Goal: Task Accomplishment & Management: Complete application form

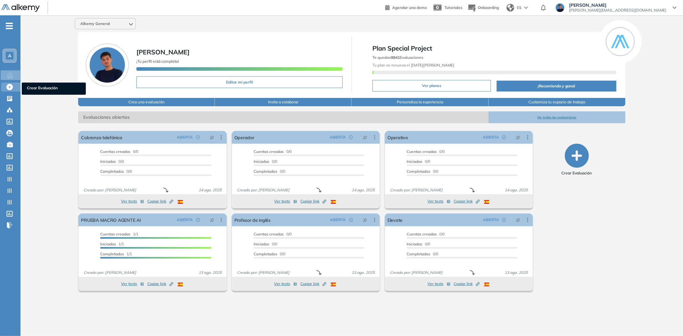
click at [8, 84] on icon at bounding box center [9, 87] width 6 height 6
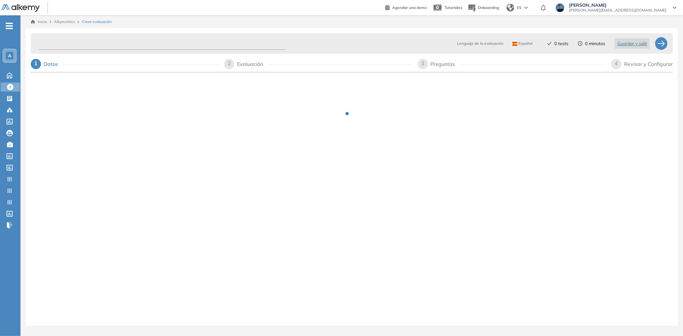
click at [75, 47] on input "text" at bounding box center [161, 43] width 247 height 12
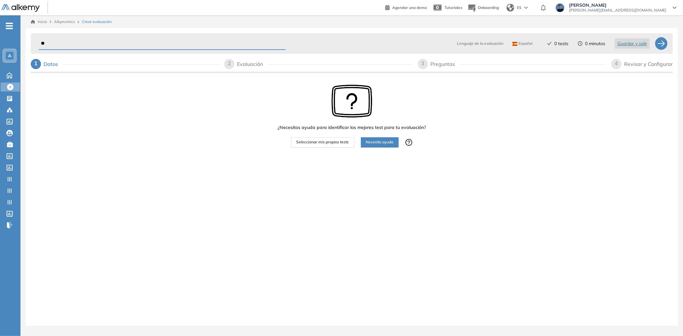
type input "*"
type input "**********"
click at [320, 142] on span "Seleccionar mis propios tests" at bounding box center [322, 142] width 52 height 6
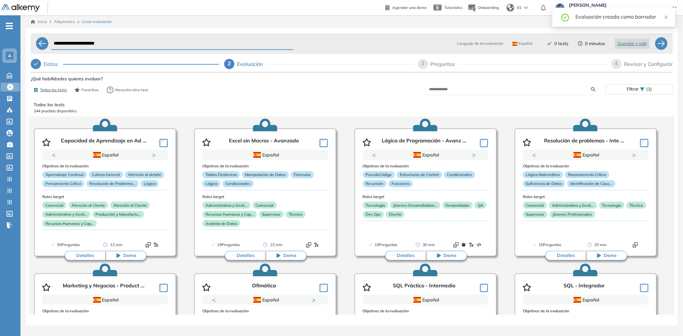
click at [456, 66] on div "Preguntas" at bounding box center [446, 64] width 30 height 10
select select "*****"
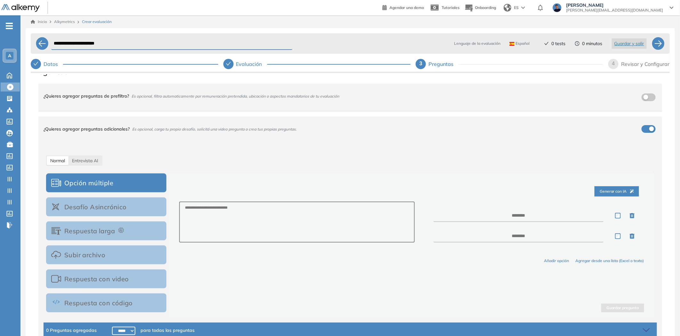
scroll to position [30, 0]
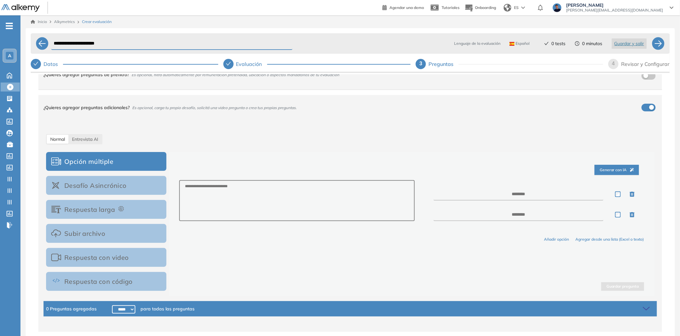
click at [114, 185] on button "Desafío Asincrónico" at bounding box center [106, 185] width 120 height 19
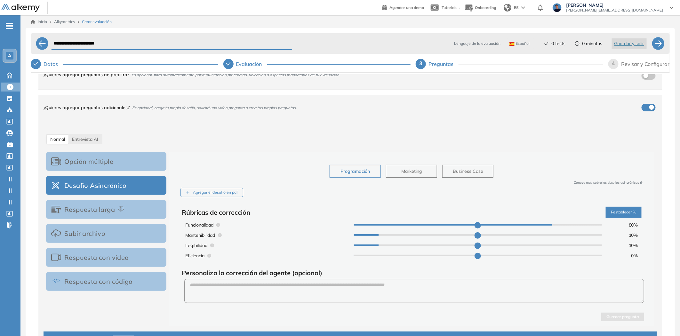
click at [549, 225] on input "range" at bounding box center [478, 225] width 248 height 2
type input "**"
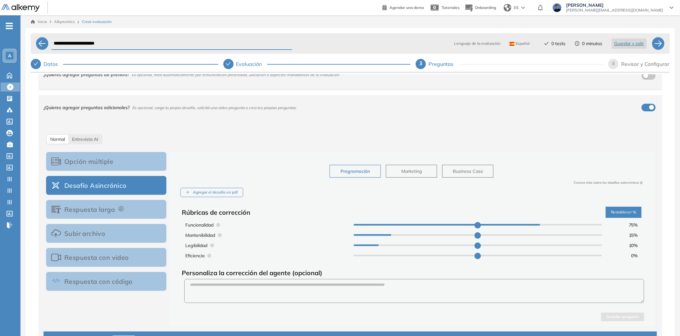
type input "**"
drag, startPoint x: 546, startPoint y: 226, endPoint x: 497, endPoint y: 227, distance: 49.3
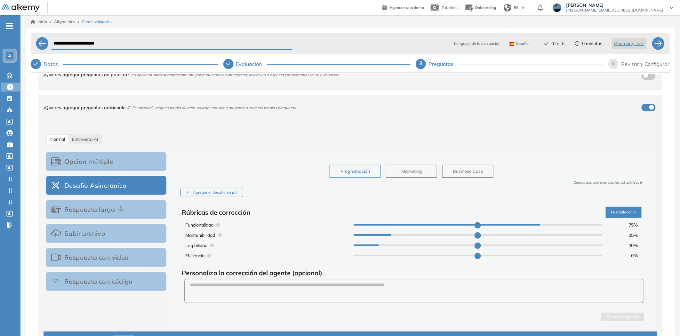
click at [497, 226] on input "range" at bounding box center [478, 225] width 248 height 2
type input "**"
drag, startPoint x: 389, startPoint y: 245, endPoint x: 375, endPoint y: 252, distance: 15.0
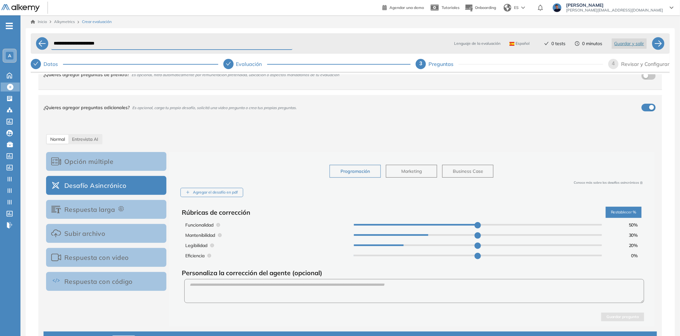
type input "**"
click at [407, 245] on input "range" at bounding box center [478, 246] width 248 height 2
type input "*"
drag, startPoint x: 359, startPoint y: 255, endPoint x: 390, endPoint y: 255, distance: 30.7
click at [389, 255] on input "range" at bounding box center [478, 256] width 248 height 2
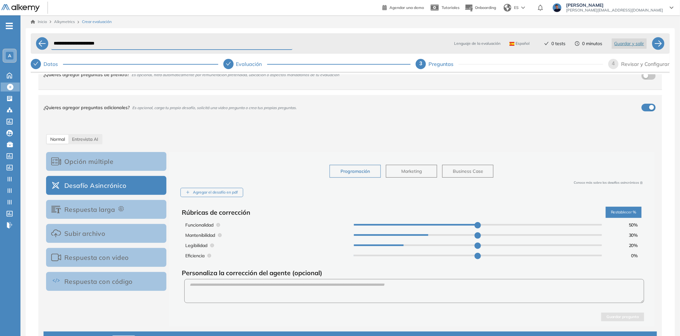
type input "**"
type input "*"
type input "**"
type input "*"
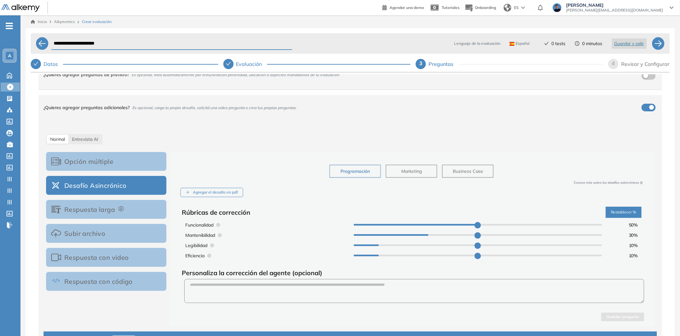
type input "**"
drag, startPoint x: 401, startPoint y: 247, endPoint x: 374, endPoint y: 247, distance: 27.2
type input "*"
click at [374, 246] on input "range" at bounding box center [478, 246] width 248 height 2
type input "**"
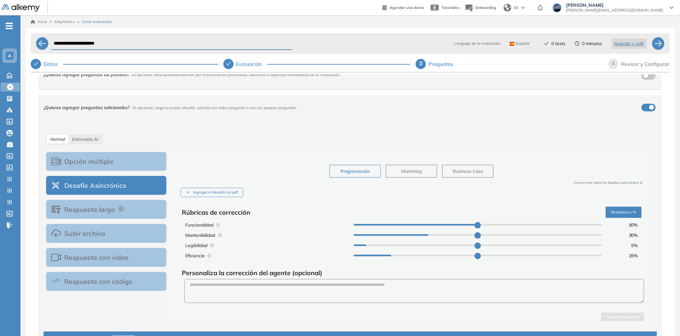
type input "**"
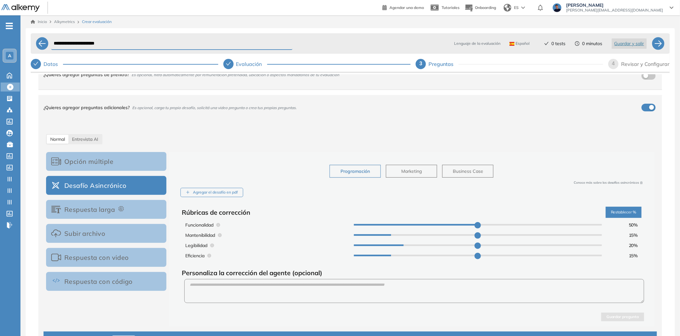
drag, startPoint x: 424, startPoint y: 235, endPoint x: 391, endPoint y: 235, distance: 33.3
click at [391, 235] on input "range" at bounding box center [478, 235] width 248 height 2
type input "**"
drag, startPoint x: 391, startPoint y: 235, endPoint x: 383, endPoint y: 236, distance: 8.1
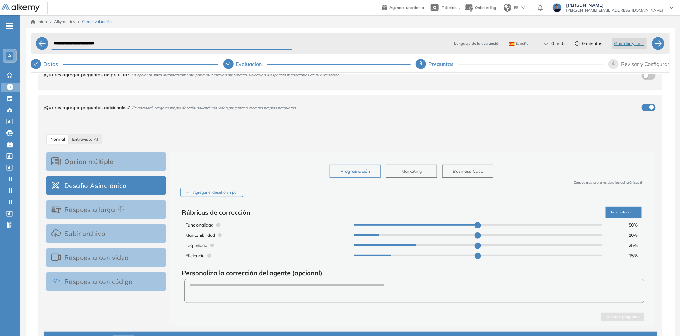
type input "**"
click at [383, 236] on input "range" at bounding box center [478, 235] width 248 height 2
type input "**"
type input "*"
drag, startPoint x: 475, startPoint y: 226, endPoint x: 487, endPoint y: 226, distance: 11.5
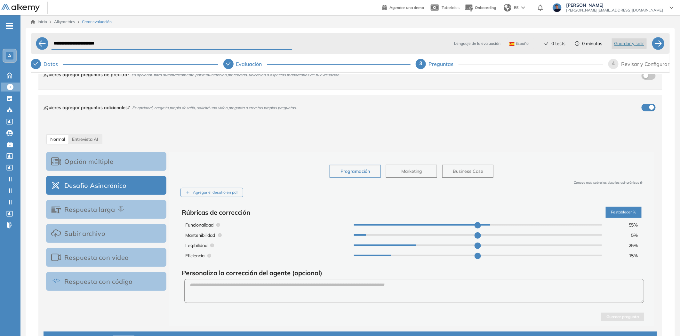
type input "**"
click at [487, 226] on input "range" at bounding box center [478, 225] width 248 height 2
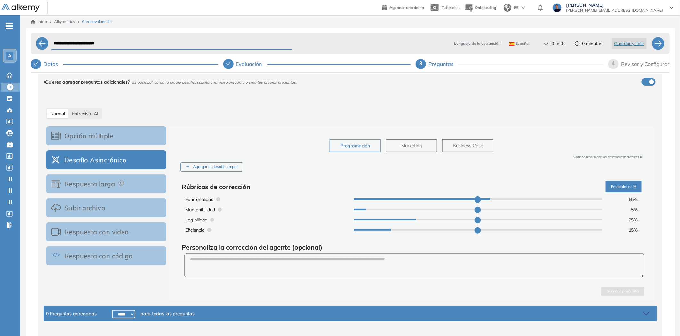
scroll to position [61, 0]
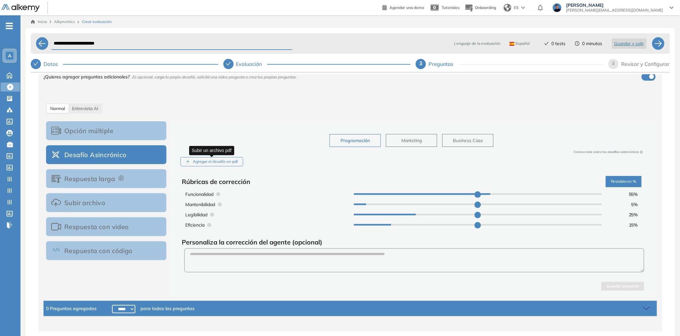
click at [222, 162] on div "Agregar el desafío en pdf" at bounding box center [212, 161] width 63 height 9
click at [0, 0] on input "Agregar el desafío en pdf" at bounding box center [0, 0] width 0 height 0
click at [315, 264] on textarea at bounding box center [414, 260] width 460 height 24
click at [235, 44] on input "**********" at bounding box center [171, 43] width 241 height 12
click at [217, 161] on div "Agregar el desafío en pdf" at bounding box center [212, 161] width 63 height 9
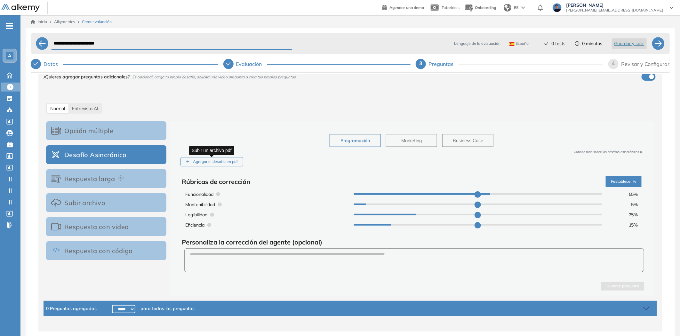
click at [0, 0] on input "Agregar el desafío en pdf" at bounding box center [0, 0] width 0 height 0
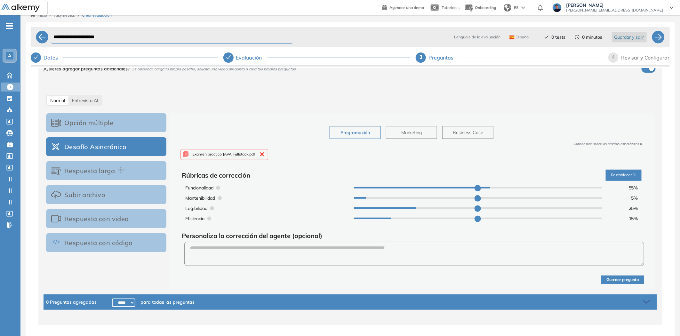
scroll to position [7, 0]
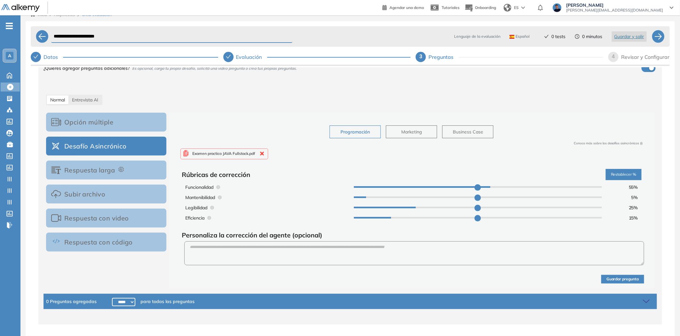
click at [120, 301] on select "***** ***** ****** ****** ****** ****** ****** ****** ****** ****** ****** ****…" at bounding box center [123, 302] width 23 height 8
click at [112, 298] on select "***** ***** ****** ****** ****** ****** ****** ****** ****** ****** ****** ****…" at bounding box center [123, 302] width 23 height 8
click at [154, 284] on div "Opción múltiple Desafío Asincrónico Respuesta larga Subir archivo Respuesta con…" at bounding box center [106, 201] width 120 height 176
click at [126, 300] on select "***** ***** ****** ****** ****** ****** ****** ****** ****** ****** ****** ****…" at bounding box center [123, 302] width 23 height 8
select select "*****"
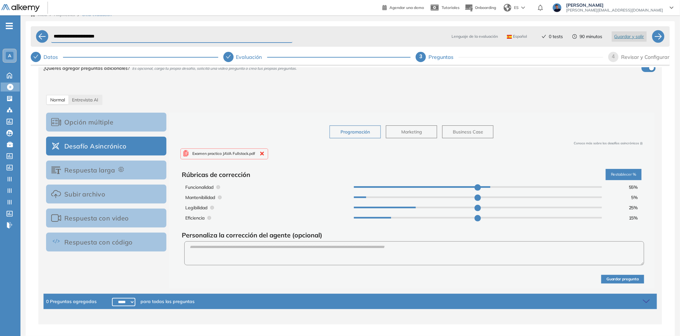
click at [112, 298] on select "***** ***** ****** ****** ****** ****** ****** ****** ****** ****** ****** ****…" at bounding box center [123, 302] width 23 height 8
click at [231, 107] on div "Normal Entrevista AI Opción múltiple Desafío Asincrónico Respuesta larga Subir …" at bounding box center [351, 188] width 614 height 202
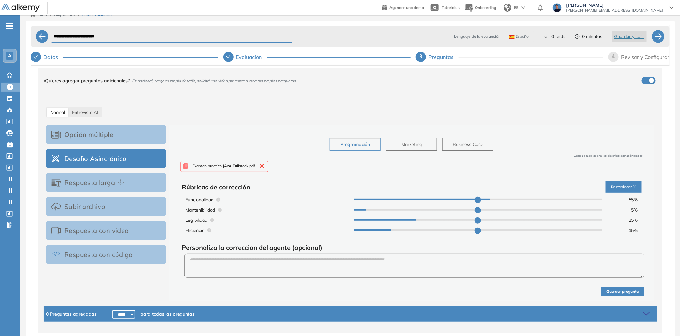
scroll to position [62, 0]
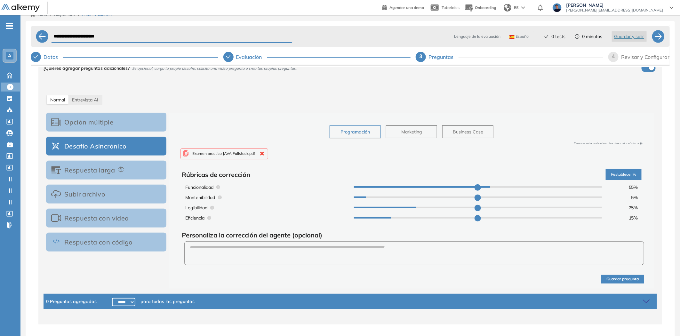
click at [615, 277] on button "Guardar pregunta" at bounding box center [622, 279] width 43 height 9
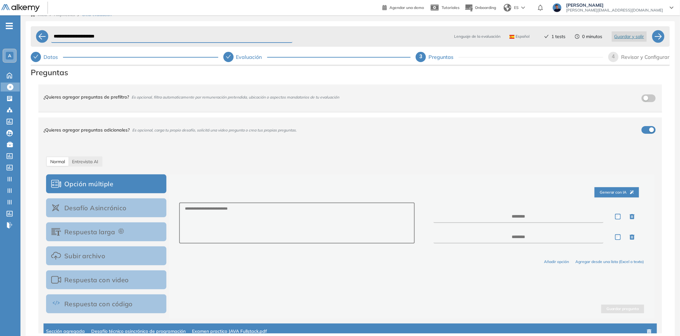
scroll to position [0, 0]
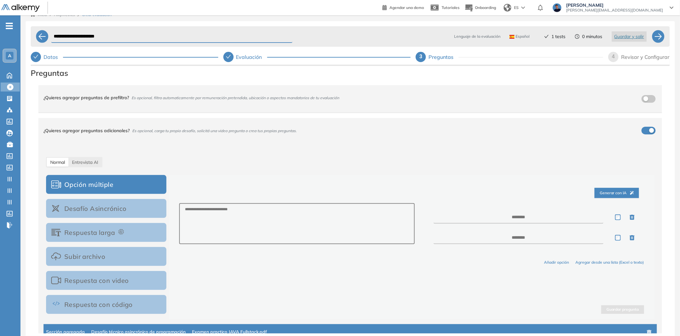
click at [630, 57] on div "Revisar y Configurar" at bounding box center [645, 57] width 49 height 10
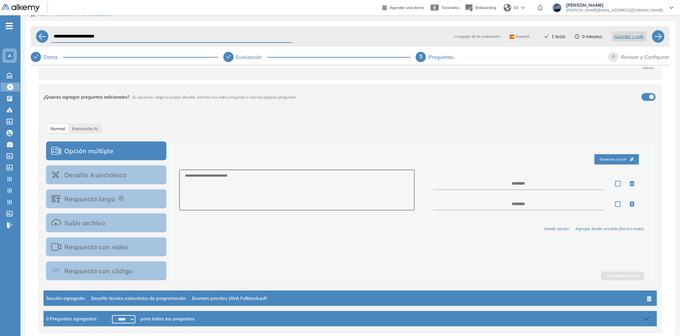
scroll to position [51, 0]
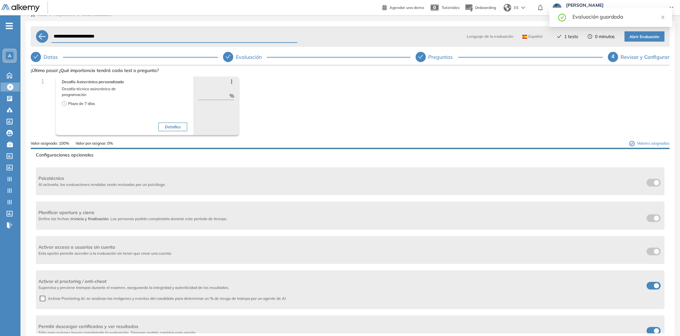
click at [639, 37] on span "Abrir Evaluación" at bounding box center [645, 37] width 30 height 6
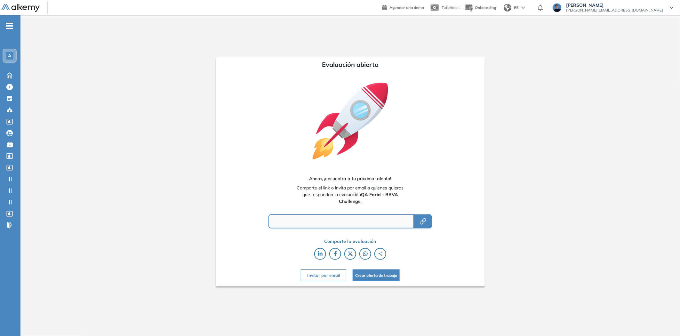
type input "**********"
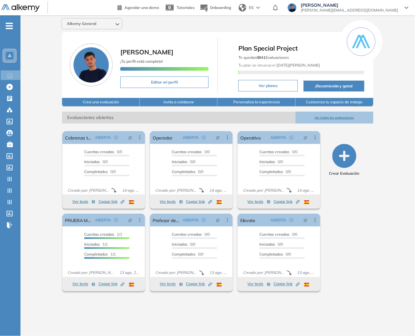
click at [11, 58] on span "A" at bounding box center [9, 55] width 3 height 5
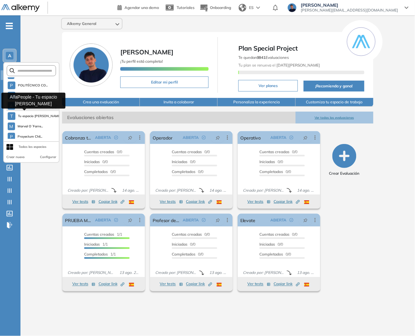
scroll to position [222, 0]
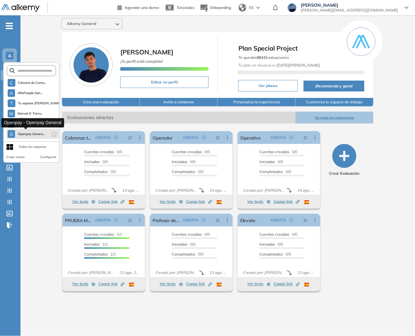
click at [28, 133] on span "Openpay Genera..." at bounding box center [31, 134] width 27 height 5
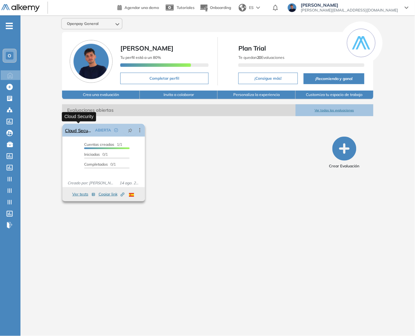
click at [76, 132] on link "Cloud Security" at bounding box center [79, 130] width 28 height 13
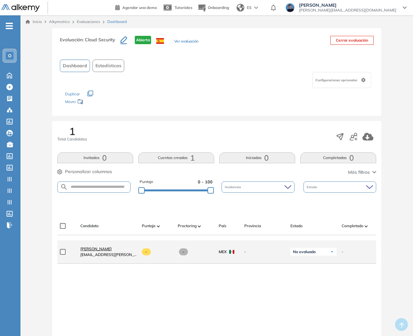
click at [100, 251] on span "Lesly Daniela Martinez" at bounding box center [95, 248] width 31 height 5
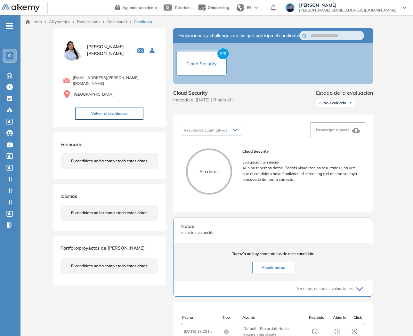
click at [111, 111] on button "Volver al dashboard" at bounding box center [109, 114] width 68 height 12
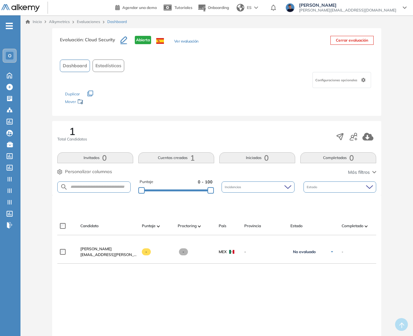
click at [14, 58] on div "O" at bounding box center [9, 55] width 13 height 13
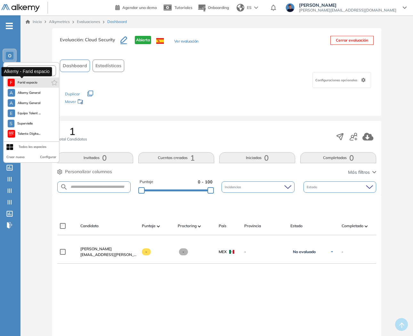
click at [22, 82] on span "Farid espacio" at bounding box center [27, 82] width 20 height 5
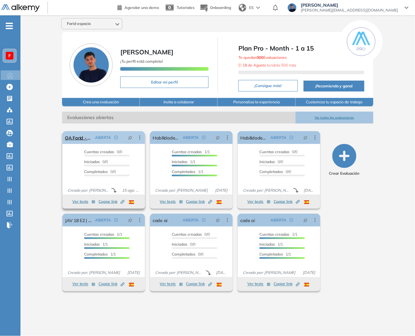
click at [140, 138] on icon at bounding box center [140, 137] width 6 height 6
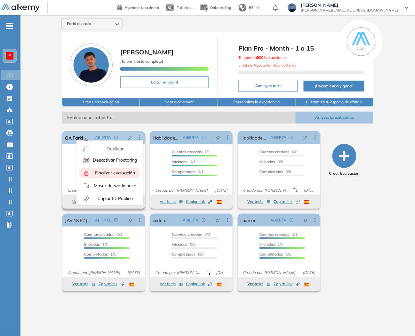
scroll to position [14, 0]
click at [112, 183] on span "Mover de workspace" at bounding box center [115, 184] width 44 height 6
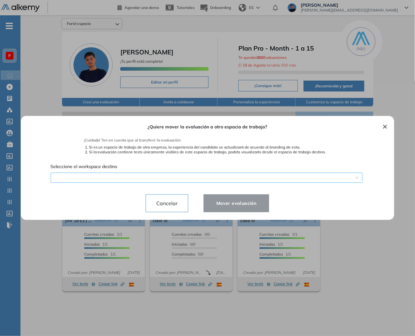
click at [146, 178] on div "¿Quiere mover la evaluación a otro espacio de trabajo? ¡Cuidado! Ten en cuenta …" at bounding box center [207, 168] width 358 height 104
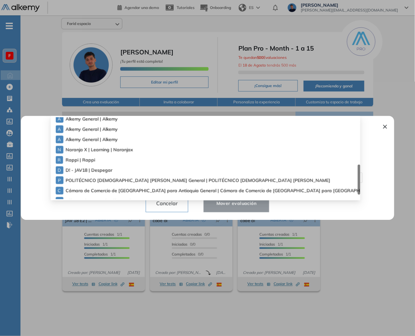
scroll to position [194, 0]
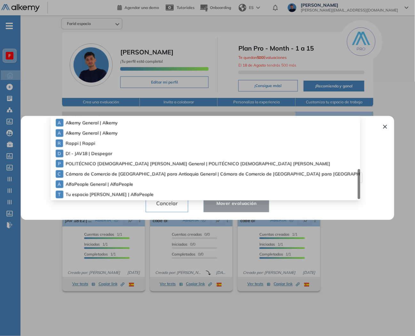
click at [133, 220] on div at bounding box center [207, 168] width 415 height 336
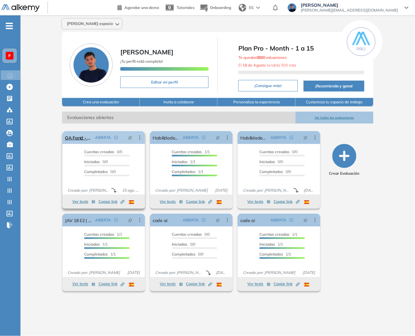
click at [142, 138] on icon at bounding box center [140, 137] width 6 height 6
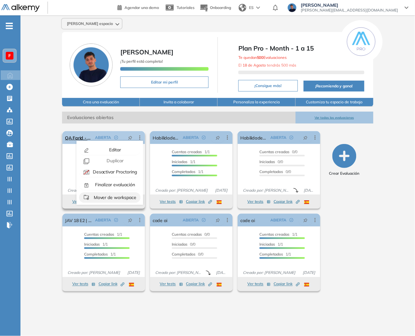
click at [120, 200] on div "Mover de workspace" at bounding box center [114, 197] width 47 height 7
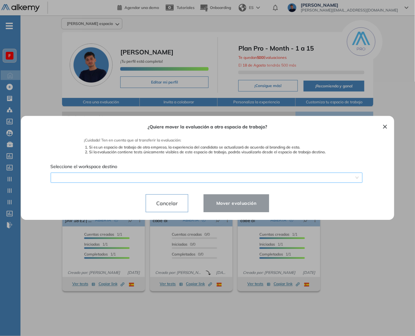
click at [145, 179] on div "¿Quiere mover la evaluación a otro espacio de trabajo? ¡Cuidado! Ten en cuenta …" at bounding box center [207, 168] width 358 height 104
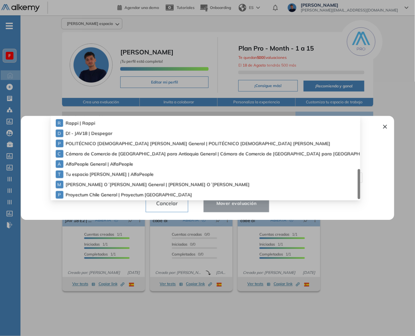
scroll to position [194, 0]
drag, startPoint x: 359, startPoint y: 168, endPoint x: 364, endPoint y: 197, distance: 29.3
click at [364, 197] on div "¿Quiere mover la evaluación a otro espacio de trabajo? ¡Cuidado! Ten en cuenta …" at bounding box center [207, 168] width 358 height 104
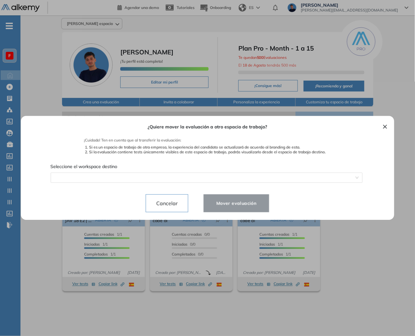
click at [167, 211] on button "Cancelar" at bounding box center [167, 204] width 43 height 18
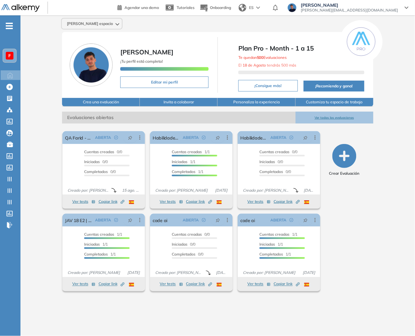
click at [10, 55] on span "F" at bounding box center [9, 55] width 3 height 5
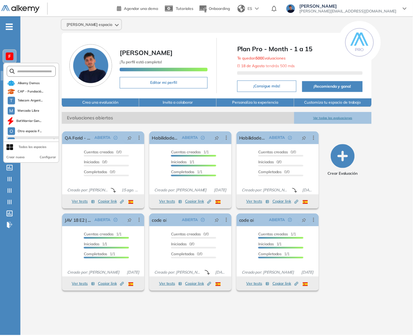
scroll to position [107, 0]
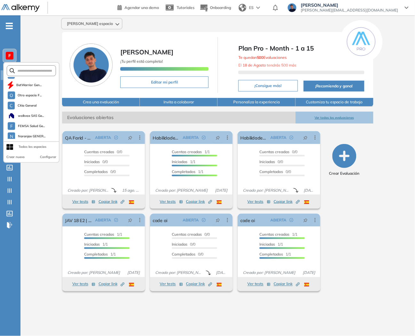
click at [33, 146] on div "Todos los espacios" at bounding box center [33, 146] width 28 height 5
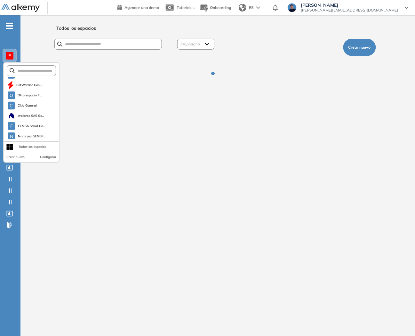
click at [122, 77] on div at bounding box center [217, 78] width 323 height 45
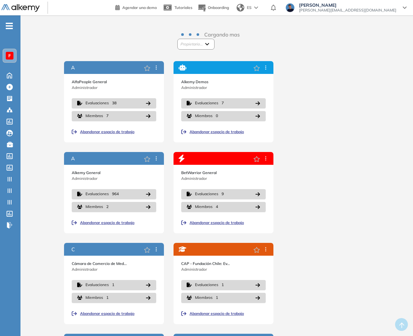
click at [269, 69] on div at bounding box center [223, 67] width 100 height 13
click at [189, 49] on div "Propietario..." at bounding box center [196, 44] width 36 height 10
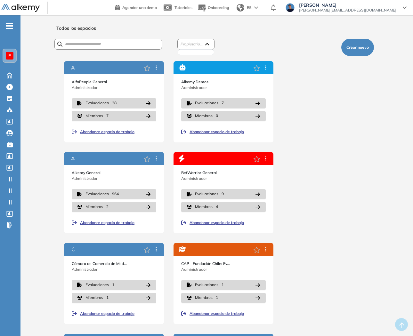
click at [191, 45] on span "Propietario..." at bounding box center [191, 44] width 22 height 5
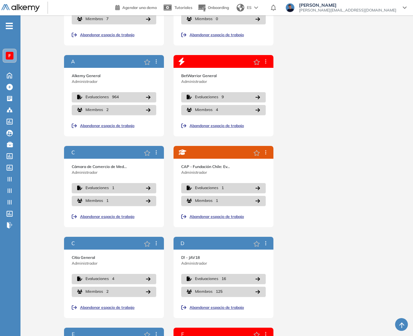
scroll to position [142, 0]
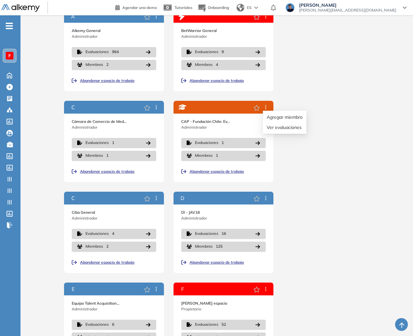
click at [267, 106] on icon at bounding box center [265, 107] width 5 height 5
click at [215, 171] on span "Abandonar espacio de trabajo" at bounding box center [216, 172] width 54 height 6
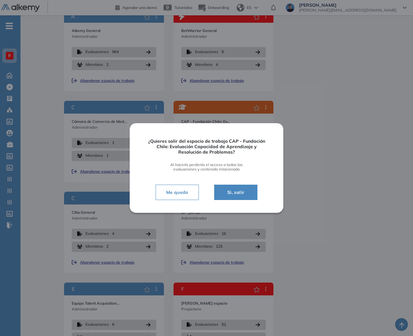
click at [229, 191] on span "Si, salir" at bounding box center [236, 193] width 28 height 8
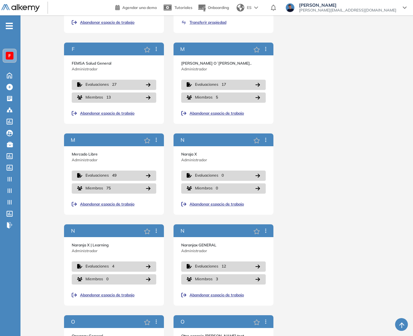
scroll to position [498, 0]
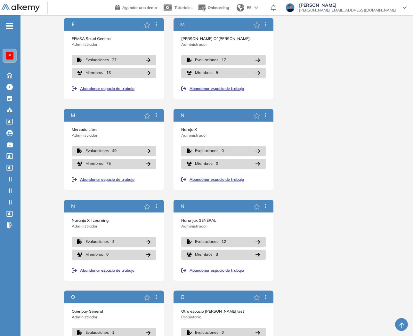
click at [196, 179] on span "Abandonar espacio de trabajo" at bounding box center [216, 180] width 54 height 6
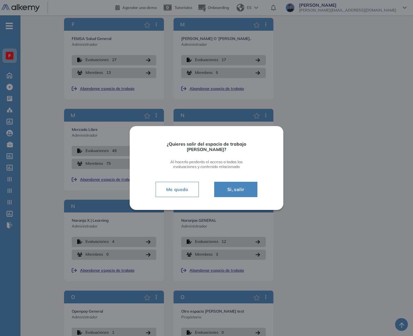
click at [250, 193] on button "Si, salir" at bounding box center [236, 189] width 44 height 15
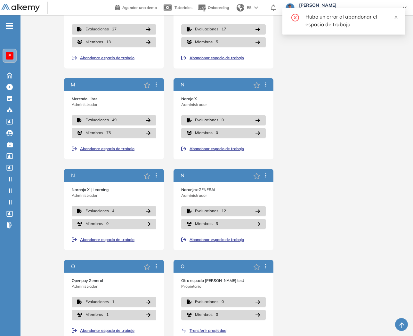
scroll to position [541, 0]
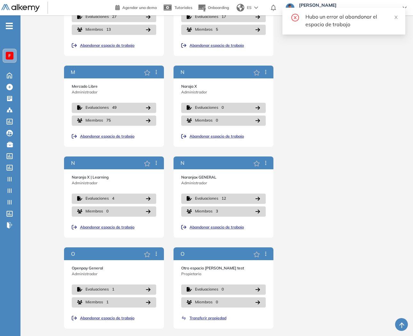
click at [267, 255] on icon at bounding box center [265, 253] width 5 height 5
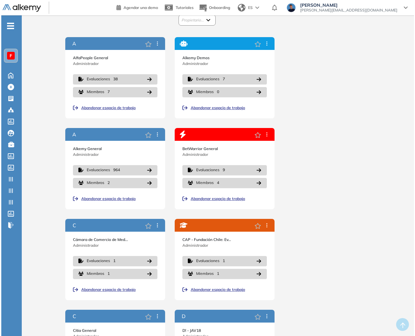
scroll to position [0, 0]
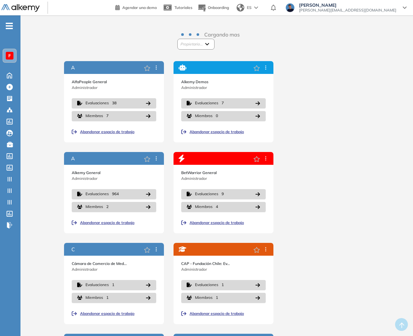
click at [190, 44] on span "Propietario..." at bounding box center [191, 44] width 22 height 5
click at [191, 44] on span "Propietario..." at bounding box center [191, 44] width 22 height 5
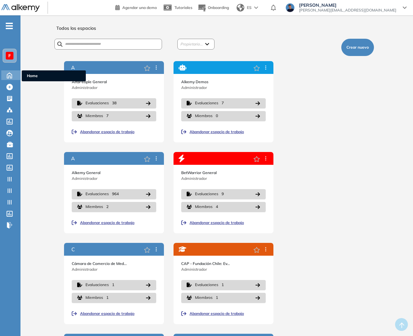
click at [3, 78] on div "Home Home" at bounding box center [11, 75] width 20 height 10
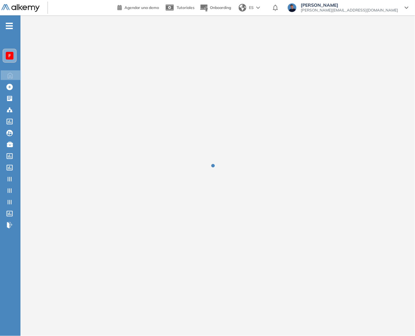
click at [11, 56] on div "F" at bounding box center [10, 56] width 8 height 8
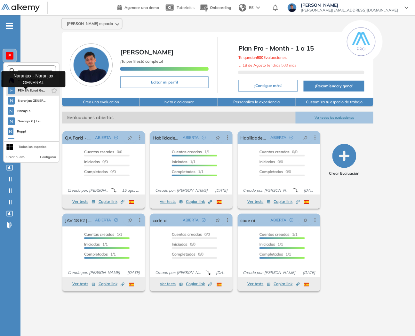
scroll to position [222, 0]
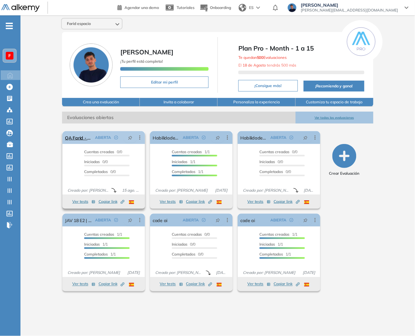
click at [140, 138] on icon at bounding box center [139, 138] width 1 height 4
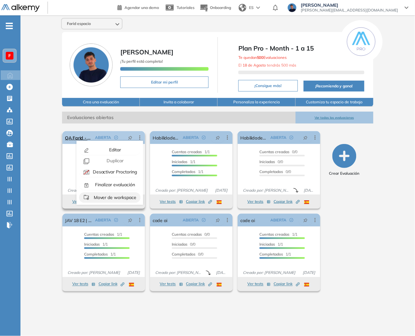
click at [111, 196] on span "Mover de workspace" at bounding box center [115, 198] width 44 height 6
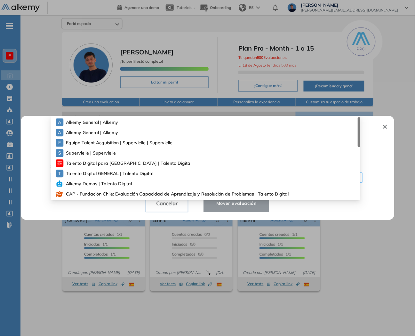
click at [121, 176] on div "¿Quiere mover la evaluación a otro espacio de trabajo? ¡Cuidado! Ten en cuenta …" at bounding box center [207, 168] width 358 height 104
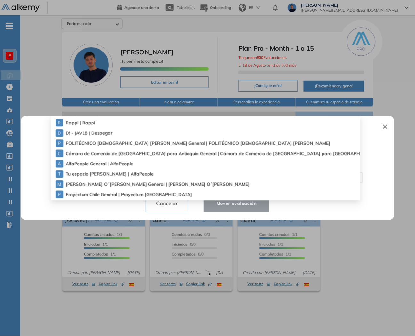
scroll to position [159, 0]
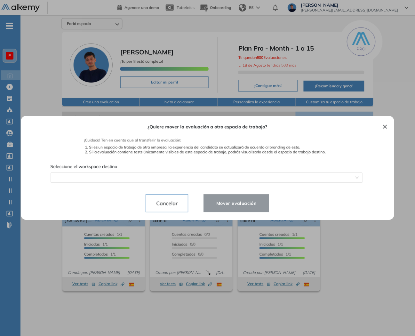
click at [114, 214] on div "¿Quiere mover la evaluación a otro espacio de trabajo? ¡Cuidado! Ten en cuenta …" at bounding box center [207, 168] width 343 height 104
drag, startPoint x: 159, startPoint y: 204, endPoint x: 83, endPoint y: 152, distance: 91.9
click at [159, 204] on span "Cancelar" at bounding box center [167, 203] width 32 height 10
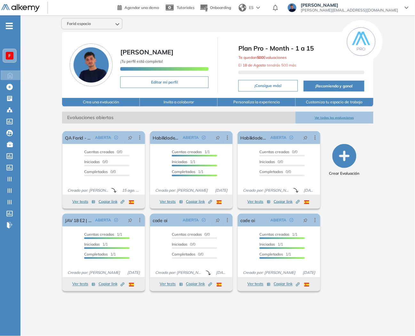
click at [13, 61] on div "F" at bounding box center [9, 55] width 13 height 13
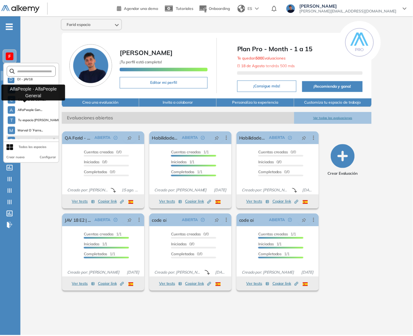
scroll to position [222, 0]
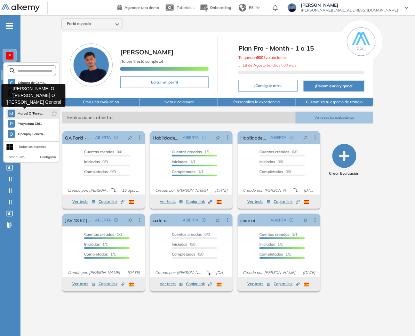
click at [28, 111] on span "Marval O´Farre..." at bounding box center [31, 113] width 26 height 5
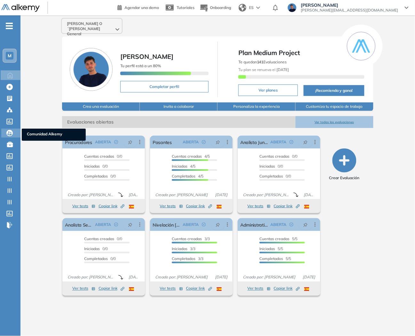
click at [7, 130] on icon at bounding box center [9, 133] width 6 height 6
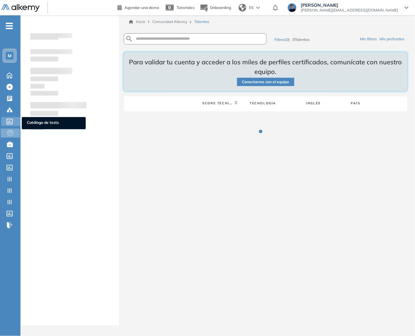
click at [7, 124] on div at bounding box center [10, 121] width 8 height 8
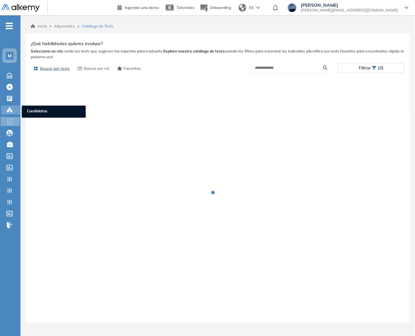
click at [9, 110] on icon at bounding box center [9, 110] width 6 height 6
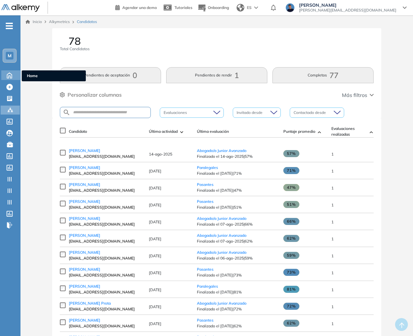
click at [8, 75] on icon at bounding box center [9, 75] width 5 height 5
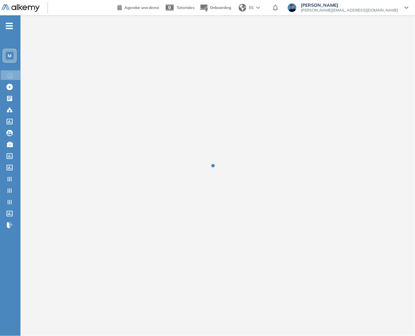
click at [352, 11] on div "Farid Ale Ali farid.aleali@alkemy.org" at bounding box center [348, 8] width 122 height 10
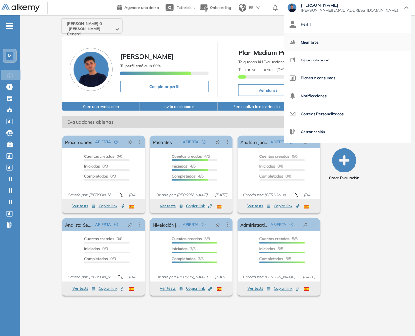
click at [319, 43] on span "Miembros" at bounding box center [310, 42] width 18 height 15
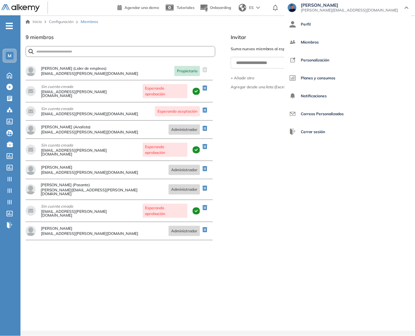
click at [261, 125] on div "**********" at bounding box center [320, 182] width 179 height 298
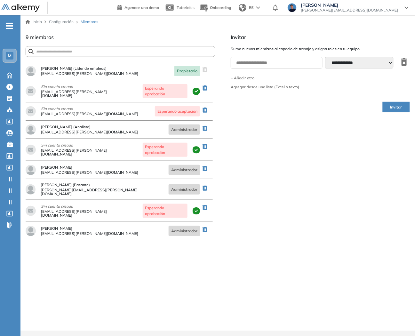
click at [10, 53] on span "M" at bounding box center [10, 55] width 4 height 5
click at [18, 159] on div "Crear nuevo Configurar" at bounding box center [31, 157] width 55 height 10
click at [22, 145] on div "Todos los espacios" at bounding box center [33, 146] width 28 height 5
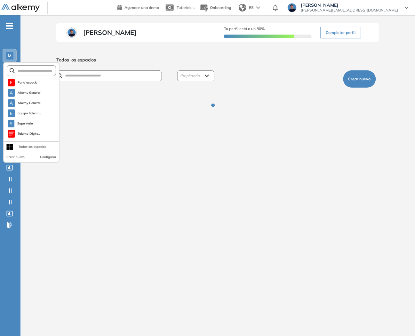
click at [201, 55] on div "Farid Ale Ali Tu perfil está a un 80% Completar perfil Todos los espacios Propi…" at bounding box center [218, 178] width 364 height 310
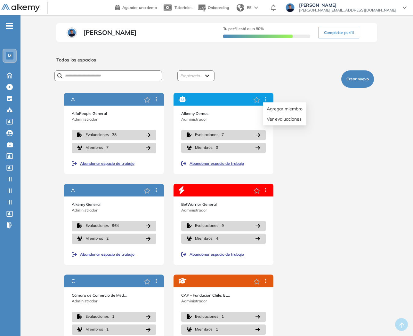
click at [267, 101] on body "General Training Alkemy Perfil Todos los espacios Todos los espacios M Home Hom…" at bounding box center [206, 168] width 413 height 336
click at [295, 167] on div "A AlfaPeople General Administrador Evaluaciones 38 Miembros 7 Abandonar espacio…" at bounding box center [216, 224] width 305 height 263
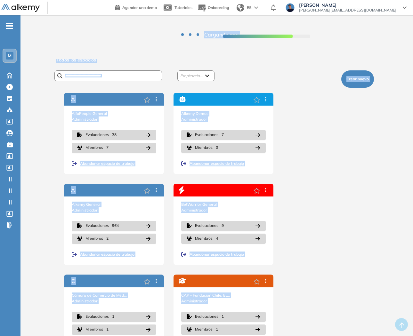
drag, startPoint x: 270, startPoint y: 38, endPoint x: 289, endPoint y: 44, distance: 20.8
click at [284, 39] on div "Farid Ale Ali Tu perfil está a un 80% Completar perfil Todos los espacios Propi…" at bounding box center [217, 197] width 362 height 348
click at [283, 77] on div "Propietario... Federico Repetto Mercedes Schang null null Jean Pierre Saint Hub…" at bounding box center [213, 76] width 321 height 22
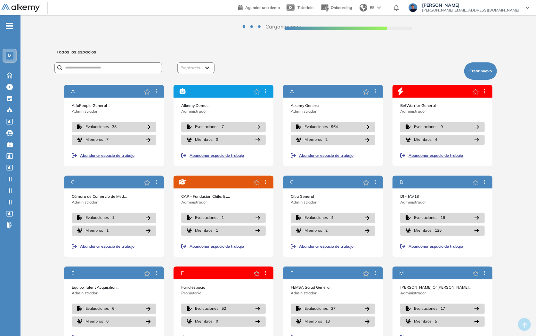
scroll to position [27, 0]
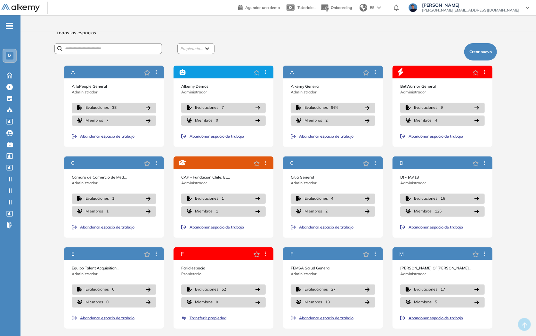
click at [219, 223] on div "CAP - Fundación Chile: Ev... Administrador Evaluaciones 1 Miembros 1 Abandonar …" at bounding box center [223, 197] width 100 height 81
click at [215, 230] on span "Abandonar espacio de trabajo" at bounding box center [216, 227] width 54 height 6
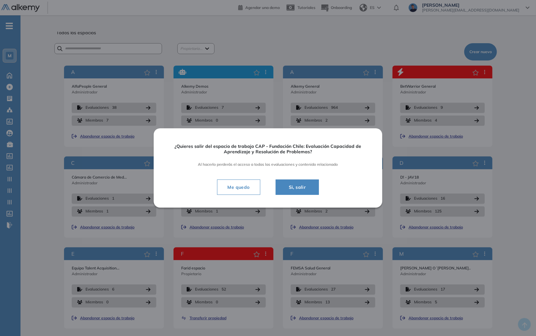
click at [299, 188] on span "Si, salir" at bounding box center [298, 187] width 28 height 8
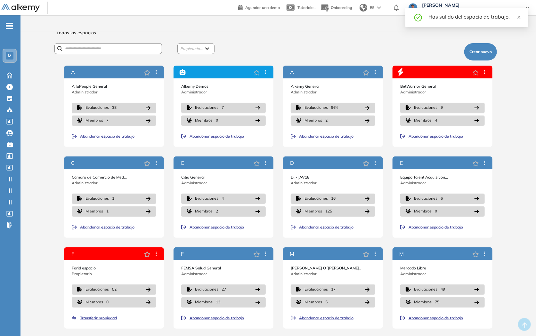
click at [415, 254] on div "M" at bounding box center [442, 253] width 100 height 13
click at [207, 226] on span "Abandonar espacio de trabajo" at bounding box center [216, 227] width 54 height 6
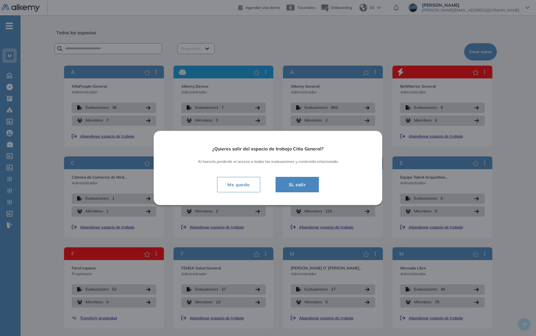
click at [291, 183] on span "Si, salir" at bounding box center [298, 185] width 28 height 8
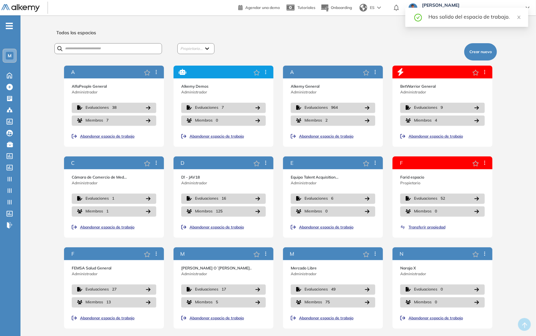
click at [218, 226] on span "Abandonar espacio de trabajo" at bounding box center [216, 227] width 54 height 6
click at [311, 226] on span "Abandonar espacio de trabajo" at bounding box center [326, 227] width 54 height 6
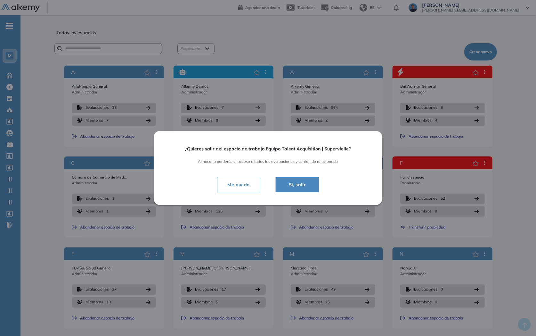
click at [300, 181] on span "Si, salir" at bounding box center [298, 185] width 28 height 8
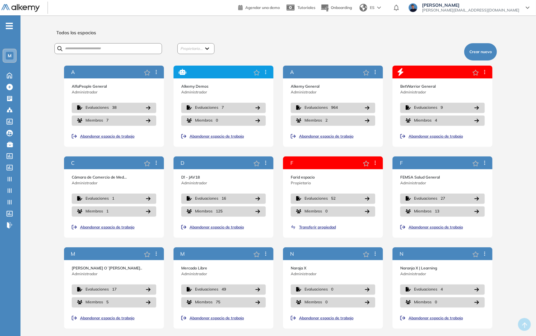
click at [196, 137] on span "Abandonar espacio de trabajo" at bounding box center [216, 136] width 54 height 6
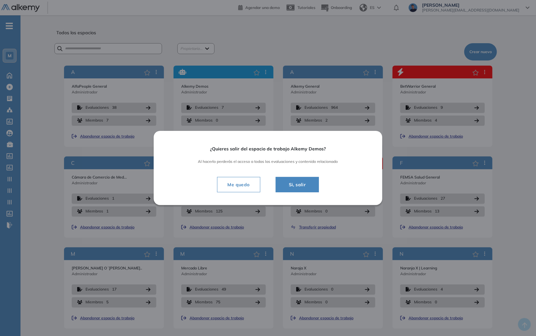
click at [294, 183] on span "Si, salir" at bounding box center [298, 185] width 28 height 8
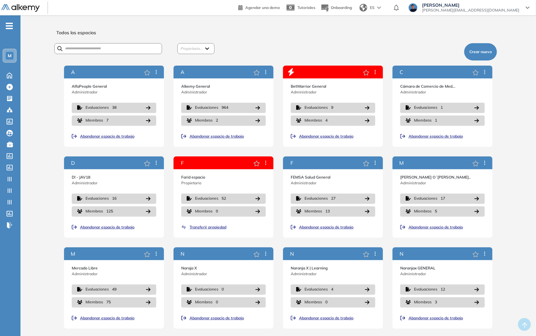
click at [309, 139] on span "Abandonar espacio de trabajo" at bounding box center [326, 136] width 54 height 6
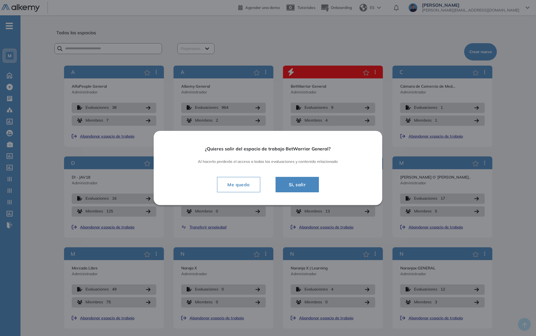
click at [295, 183] on span "Si, salir" at bounding box center [298, 185] width 28 height 8
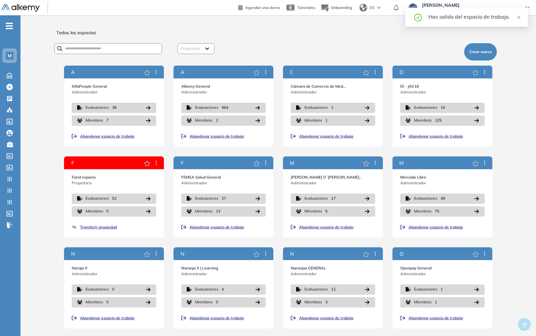
click at [118, 321] on div "N Naraja X Administrador Evaluaciones 0 Miembros 0 Abandonar espacio de trabajo" at bounding box center [114, 287] width 100 height 81
click at [118, 318] on span "Abandonar espacio de trabajo" at bounding box center [107, 318] width 54 height 6
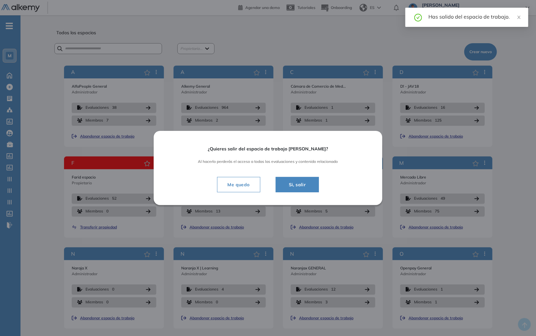
click at [303, 186] on span "Si, salir" at bounding box center [298, 185] width 28 height 8
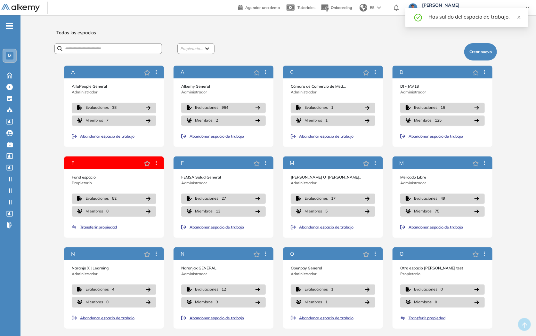
click at [116, 320] on span "Abandonar espacio de trabajo" at bounding box center [107, 318] width 54 height 6
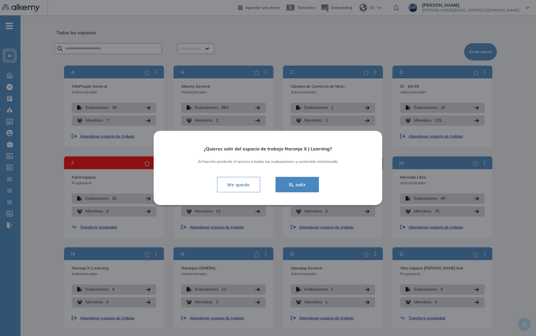
click at [290, 187] on span "Si, salir" at bounding box center [298, 185] width 28 height 8
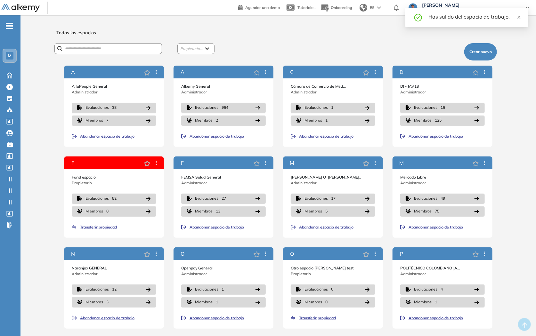
click at [373, 256] on div at bounding box center [370, 254] width 15 height 8
click at [374, 255] on icon at bounding box center [375, 253] width 5 height 5
click at [407, 247] on div "P" at bounding box center [442, 253] width 100 height 13
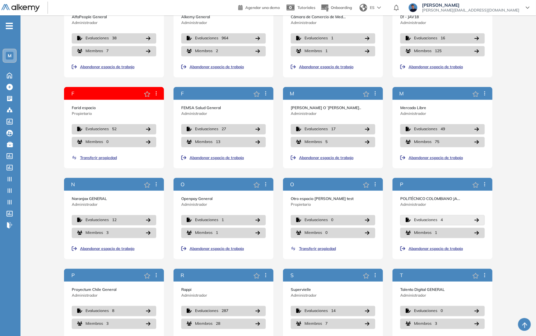
scroll to position [134, 0]
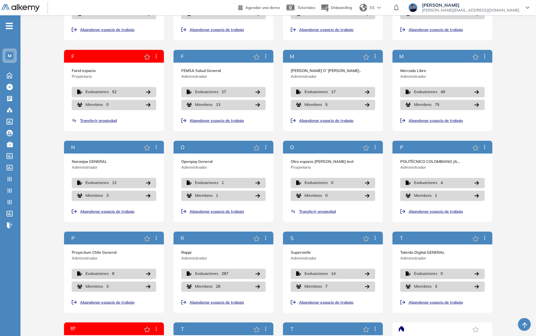
click at [415, 214] on span "Abandonar espacio de trabajo" at bounding box center [435, 212] width 54 height 6
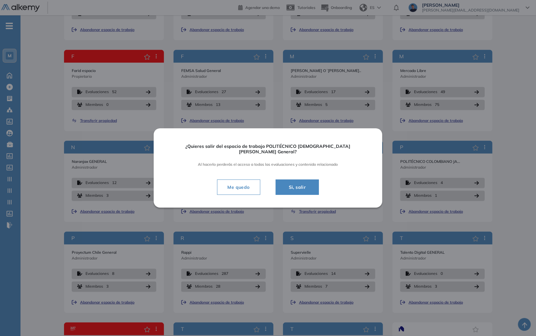
click at [303, 189] on span "Si, salir" at bounding box center [298, 187] width 28 height 8
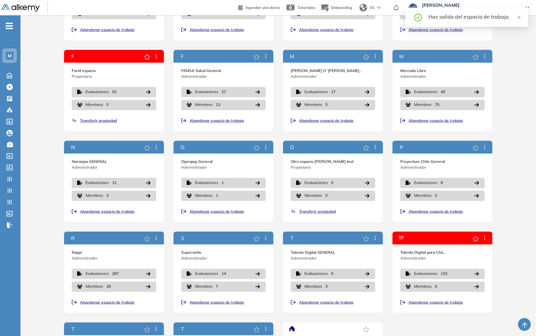
click at [229, 300] on span "Abandonar espacio de trabajo" at bounding box center [216, 303] width 54 height 6
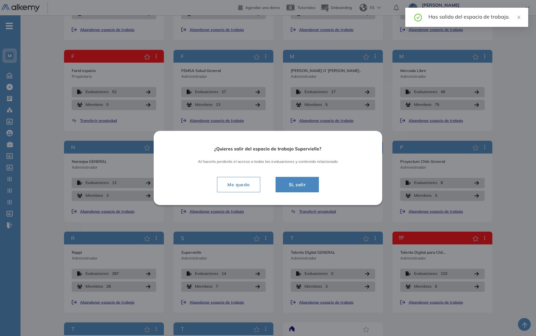
click at [306, 184] on span "Si, salir" at bounding box center [298, 185] width 28 height 8
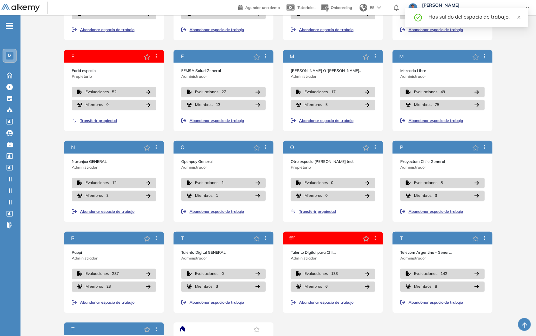
click at [123, 305] on div "R Rappi Administrador Evaluaciones 287 Miembros 28 Abandonar espacio de trabajo" at bounding box center [114, 272] width 100 height 81
click at [123, 303] on span "Abandonar espacio de trabajo" at bounding box center [107, 303] width 54 height 6
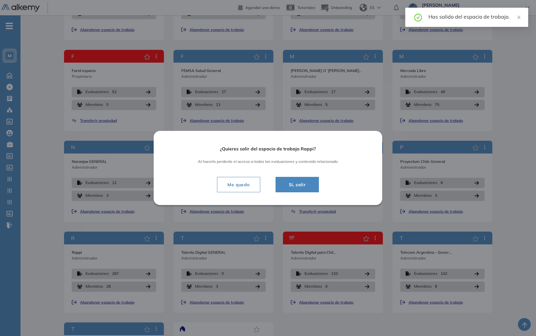
click at [308, 186] on span "Si, salir" at bounding box center [298, 185] width 28 height 8
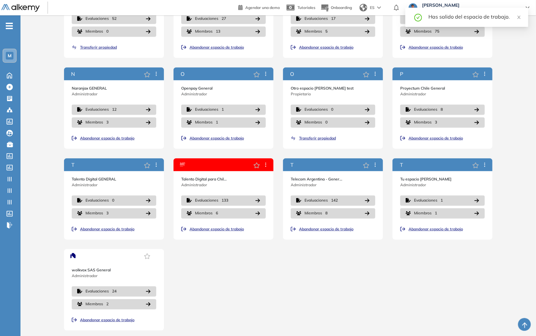
scroll to position [209, 0]
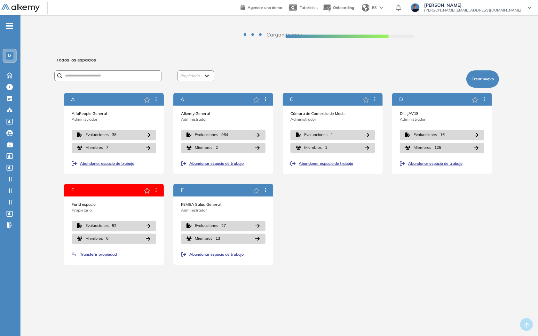
click at [4, 53] on div "M" at bounding box center [9, 55] width 13 height 13
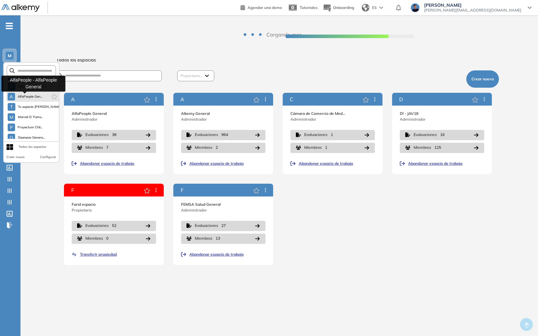
scroll to position [123, 0]
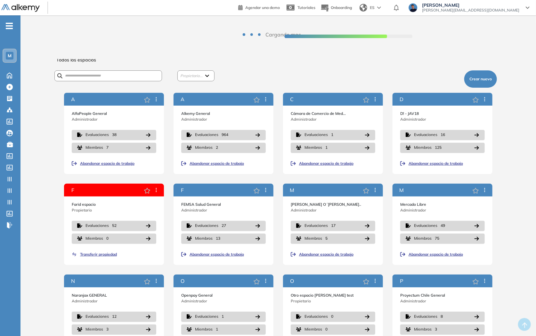
click at [9, 27] on span "-" at bounding box center [9, 25] width 7 height 5
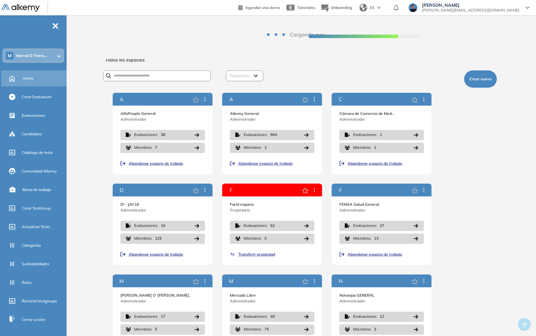
click at [17, 78] on icon at bounding box center [11, 78] width 11 height 8
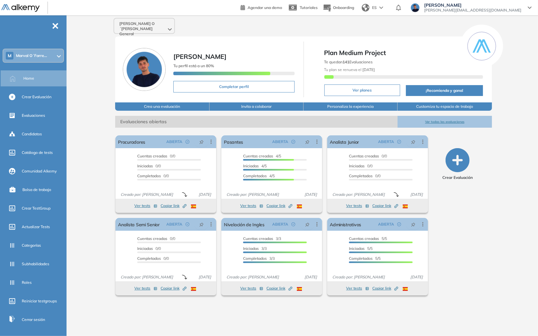
click at [39, 56] on span "Marval O´Farre..." at bounding box center [31, 55] width 31 height 5
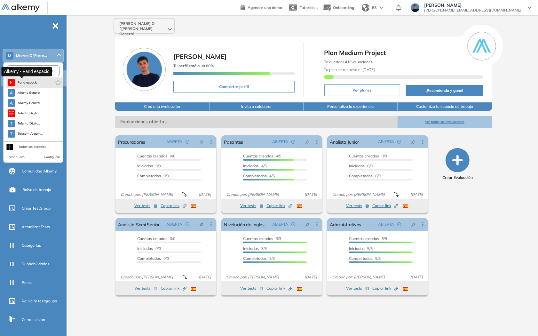
click at [27, 83] on span "Farid espacio" at bounding box center [27, 82] width 20 height 5
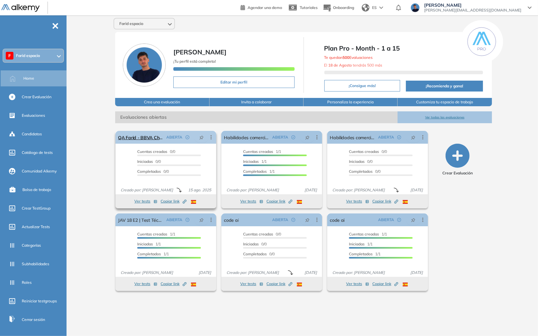
click at [211, 136] on icon at bounding box center [211, 137] width 6 height 6
click at [181, 197] on span "Mover de workspace" at bounding box center [186, 197] width 44 height 6
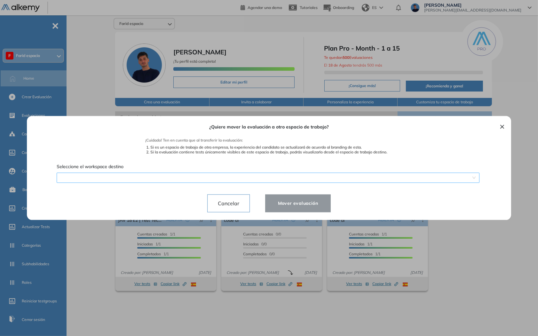
click at [175, 181] on div "¿Quiere mover la evaluación a otro espacio de trabajo? ¡Cuidado! Ten en cuenta …" at bounding box center [269, 168] width 469 height 104
click at [186, 214] on div "¿Quiere mover la evaluación a otro espacio de trabajo? ¡Cuidado! Ten en cuenta …" at bounding box center [269, 168] width 454 height 104
click at [219, 205] on span "Cancelar" at bounding box center [229, 203] width 32 height 10
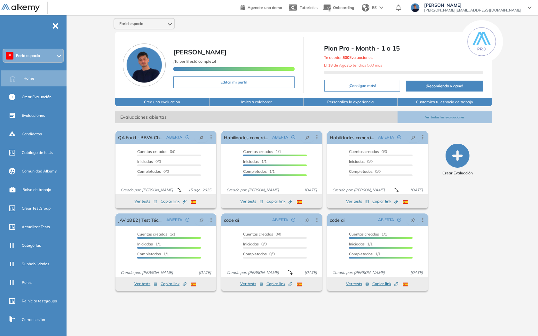
click at [507, 14] on div "Agendar una demo Tutoriales Onboarding ES Farid Ale Ali farid.aleali@alkemy.org" at bounding box center [389, 7] width 296 height 15
click at [506, 9] on span "[EMAIL_ADDRESS][DOMAIN_NAME]" at bounding box center [472, 10] width 97 height 5
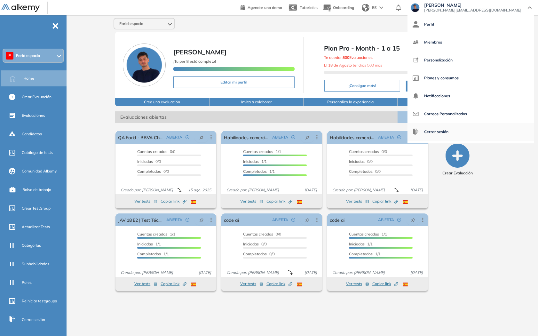
click at [449, 131] on span "Cerrar sesión" at bounding box center [436, 131] width 24 height 15
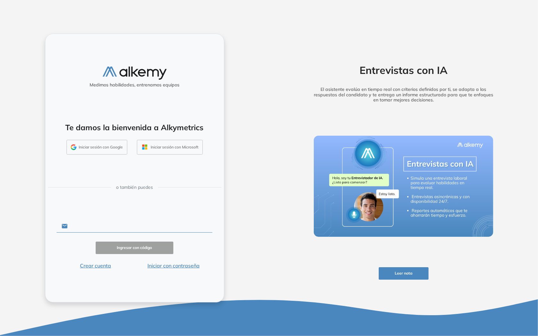
click at [116, 223] on input "text" at bounding box center [140, 226] width 145 height 12
type input "**********"
click at [123, 246] on button "Ingresar con código" at bounding box center [135, 248] width 78 height 12
click at [164, 263] on button "Iniciar con contraseña" at bounding box center [173, 266] width 78 height 8
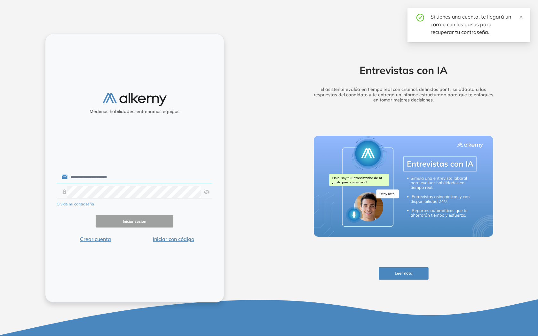
click at [126, 219] on button "Iniciar sesión" at bounding box center [135, 221] width 78 height 12
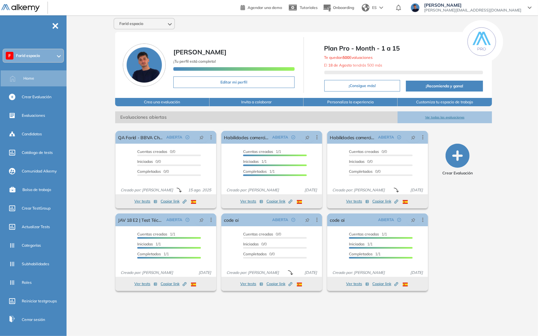
click at [41, 57] on div "F [PERSON_NAME] espacio" at bounding box center [33, 55] width 60 height 13
click at [212, 136] on icon at bounding box center [211, 137] width 6 height 6
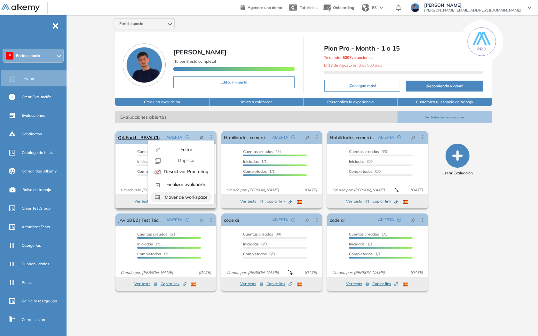
click at [178, 195] on span "Mover de workspace" at bounding box center [186, 197] width 44 height 6
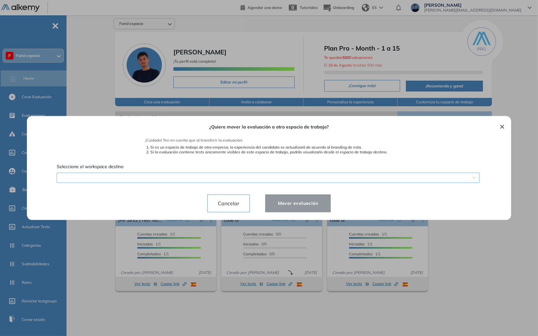
click at [154, 177] on div "¿Quiere mover la evaluación a otro espacio de trabajo? ¡Cuidado! Ten en cuenta …" at bounding box center [269, 168] width 469 height 104
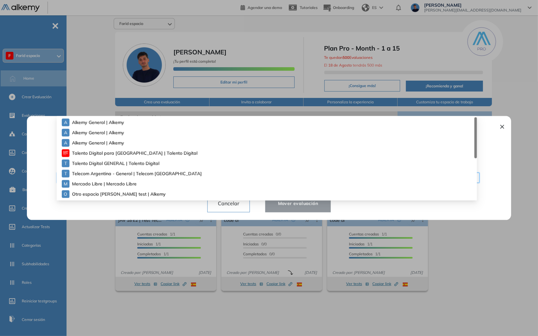
drag, startPoint x: 154, startPoint y: 177, endPoint x: 141, endPoint y: 178, distance: 12.8
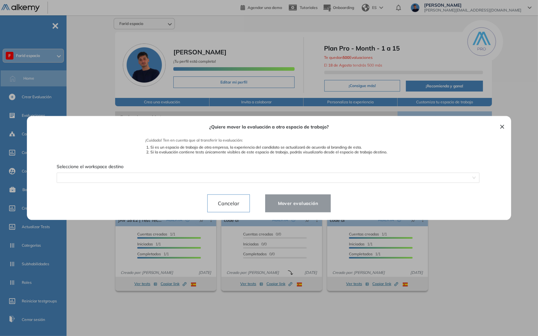
drag, startPoint x: 141, startPoint y: 178, endPoint x: 484, endPoint y: 132, distance: 346.1
click at [487, 132] on div "¿Quiere mover la evaluación a otro espacio de trabajo? ¡Cuidado! Ten en cuenta …" at bounding box center [269, 168] width 454 height 104
click at [455, 178] on div "¿Quiere mover la evaluación a otro espacio de trabajo? ¡Cuidado! Ten en cuenta …" at bounding box center [269, 168] width 469 height 104
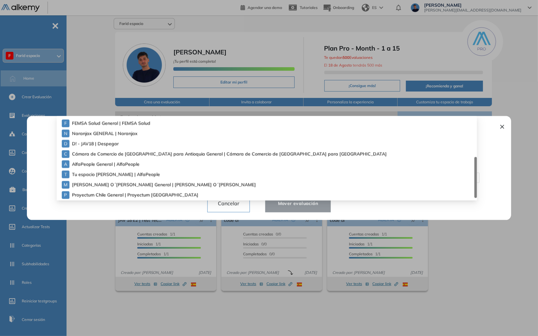
scroll to position [92, 0]
drag, startPoint x: 475, startPoint y: 133, endPoint x: 456, endPoint y: 181, distance: 51.9
click at [471, 181] on div "A Alkemy General | Alkemy F FEMSA Salud General | FEMSA Salud N Naranjax GENERA…" at bounding box center [267, 158] width 421 height 82
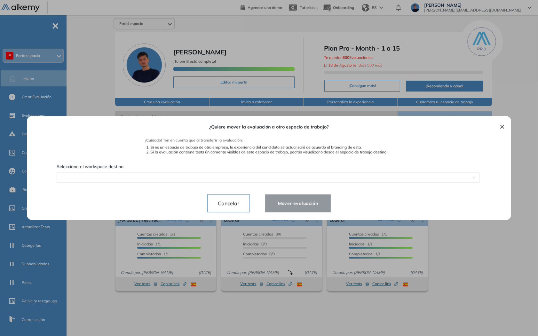
click at [202, 212] on div "¿Quiere mover la evaluación a otro espacio de trabajo? ¡Cuidado! Ten en cuenta …" at bounding box center [269, 168] width 454 height 104
click at [231, 204] on span "Cancelar" at bounding box center [229, 203] width 32 height 10
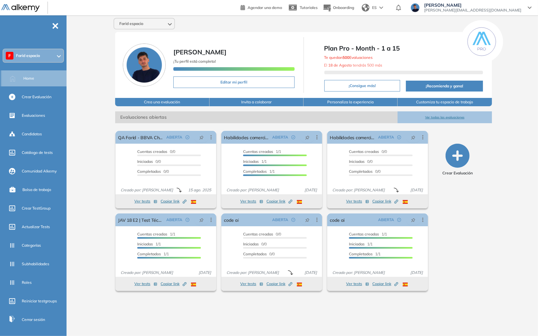
click at [43, 78] on div "Home" at bounding box center [44, 78] width 42 height 11
click at [208, 136] on icon at bounding box center [211, 137] width 6 height 6
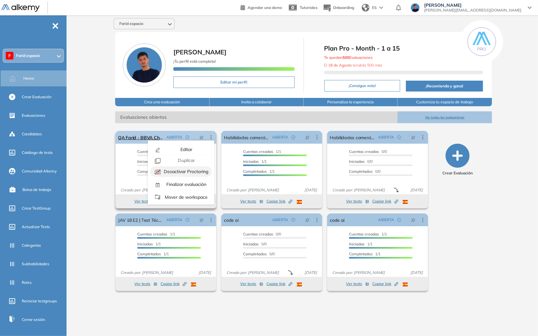
scroll to position [14, 0]
click at [186, 183] on span "Mover de workspace" at bounding box center [186, 183] width 44 height 6
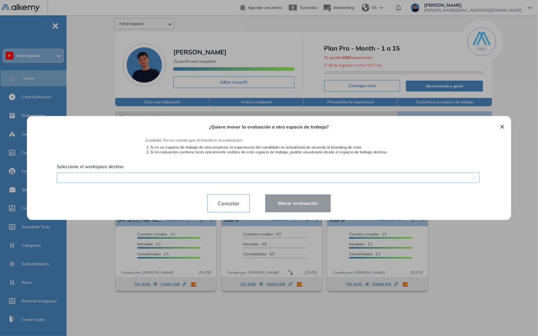
click at [184, 179] on div "¿Quiere mover la evaluación a otro espacio de trabajo? ¡Cuidado! Ten en cuenta …" at bounding box center [269, 168] width 469 height 104
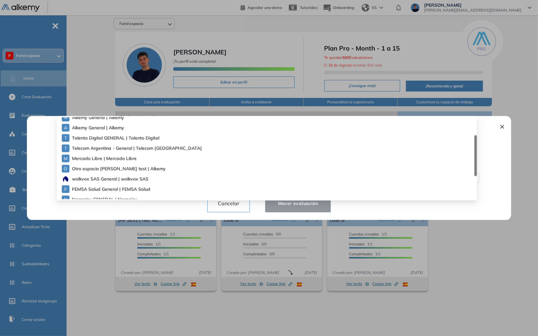
scroll to position [0, 0]
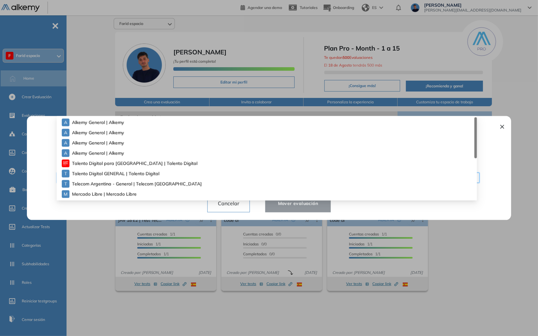
click at [110, 123] on span "Alkemy General | Alkemy" at bounding box center [95, 122] width 47 height 7
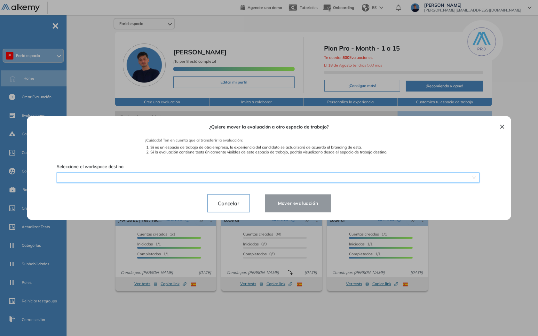
click at [142, 180] on div "¿Quiere mover la evaluación a otro espacio de trabajo? ¡Cuidado! Ten en cuenta …" at bounding box center [269, 168] width 469 height 104
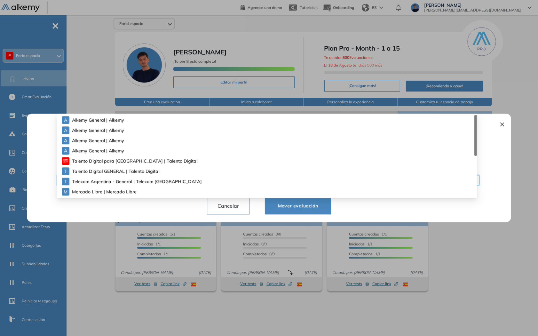
click at [118, 136] on div "A Alkemy General | Alkemy" at bounding box center [269, 140] width 415 height 10
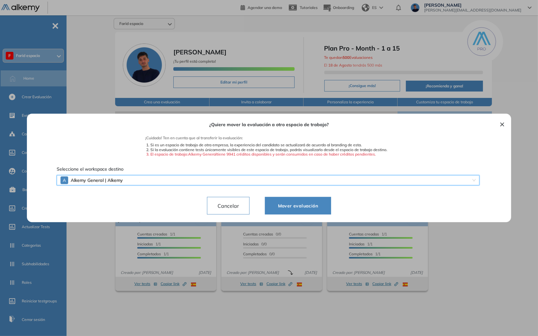
click at [127, 184] on div "¿Quiere mover la evaluación a otro espacio de trabajo? ¡Cuidado! Ten en cuenta …" at bounding box center [269, 168] width 469 height 109
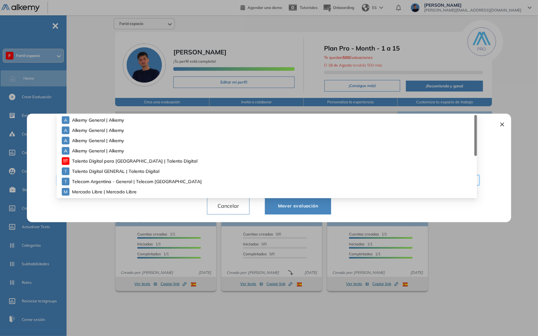
click at [110, 146] on div "A Alkemy General | Alkemy" at bounding box center [269, 151] width 415 height 10
click at [122, 179] on div "¿Quiere mover la evaluación a otro espacio de trabajo? ¡Cuidado! Ten en cuenta …" at bounding box center [269, 168] width 469 height 109
click at [121, 158] on span "Talento Digital para Chile | Talento Digital" at bounding box center [123, 160] width 102 height 7
click at [119, 165] on div "Talento Digital para Chile | Talento Digital" at bounding box center [269, 161] width 415 height 10
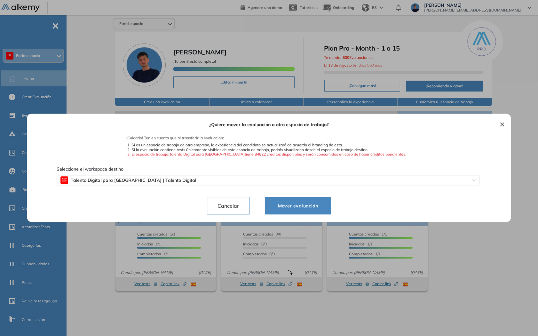
click at [117, 172] on span "Seleccione el workspace destino" at bounding box center [215, 169] width 317 height 7
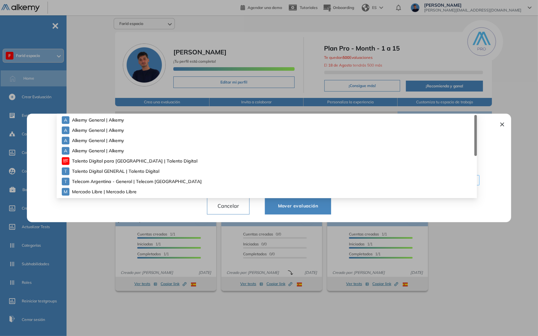
click at [117, 177] on div "¿Quiere mover la evaluación a otro espacio de trabajo? ¡Cuidado! Ten en cuenta …" at bounding box center [269, 168] width 469 height 109
click at [113, 174] on span "Talento Digital GENERAL | Talento Digital" at bounding box center [108, 171] width 73 height 7
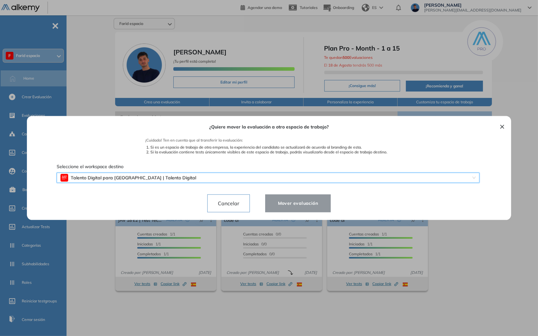
click at [112, 181] on div "¿Quiere mover la evaluación a otro espacio de trabajo? ¡Cuidado! Ten en cuenta …" at bounding box center [269, 168] width 469 height 104
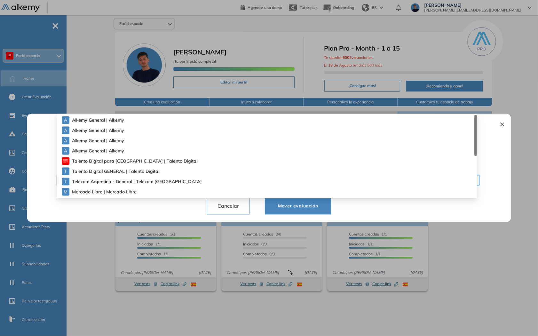
scroll to position [36, 0]
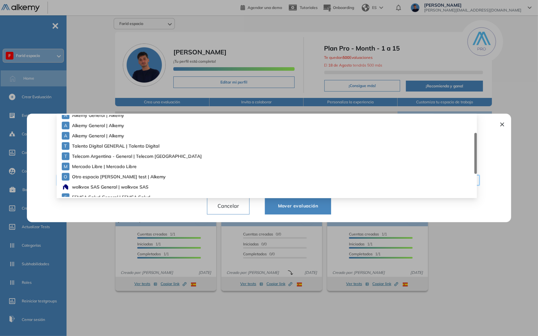
click at [105, 177] on span "Otro espacio Farid test | Alkemy" at bounding box center [111, 176] width 78 height 7
click at [115, 181] on div "¿Quiere mover la evaluación a otro espacio de trabajo? ¡Cuidado! Ten en cuenta …" at bounding box center [269, 168] width 469 height 109
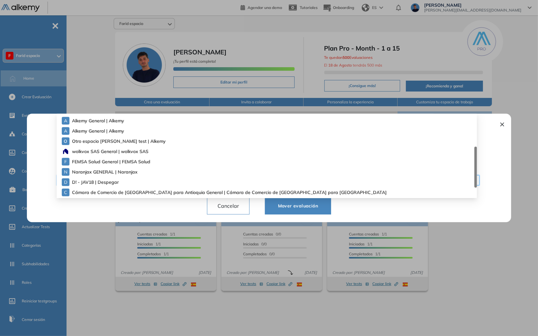
click at [110, 172] on span "Naranjax GENERAL | Naranjax" at bounding box center [100, 171] width 57 height 7
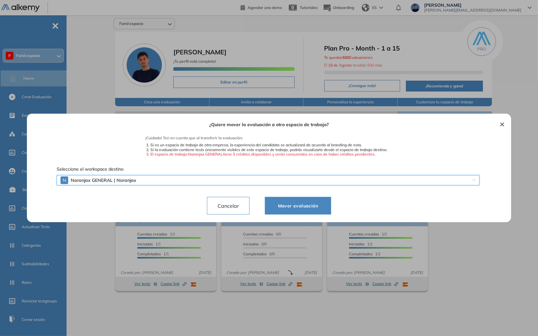
click at [112, 178] on div "¿Quiere mover la evaluación a otro espacio de trabajo? ¡Cuidado! Ten en cuenta …" at bounding box center [269, 168] width 469 height 109
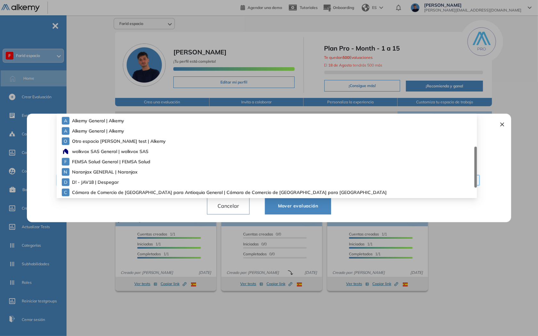
scroll to position [92, 0]
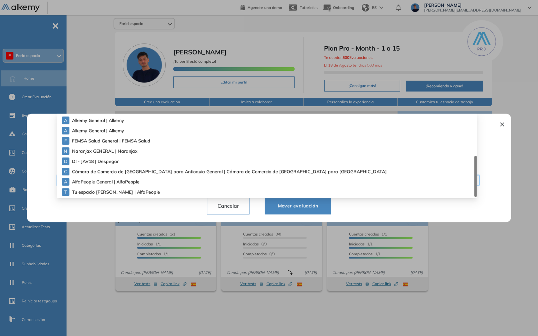
click at [110, 177] on div "A AlfaPeople General | AlfaPeople" at bounding box center [269, 182] width 415 height 10
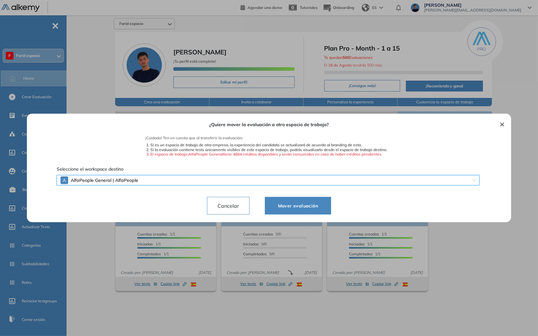
click at [113, 177] on div "¿Quiere mover la evaluación a otro espacio de trabajo? ¡Cuidado! Ten en cuenta …" at bounding box center [269, 168] width 469 height 109
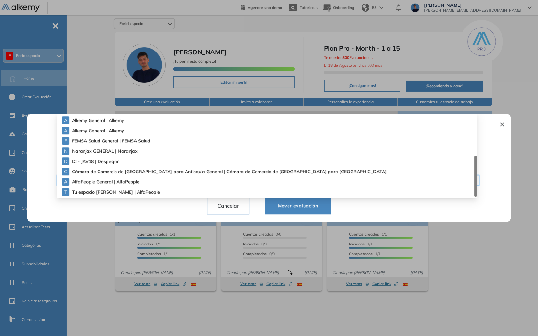
click at [111, 191] on span "Tu espacio Laura | AlfaPeople" at bounding box center [109, 192] width 74 height 7
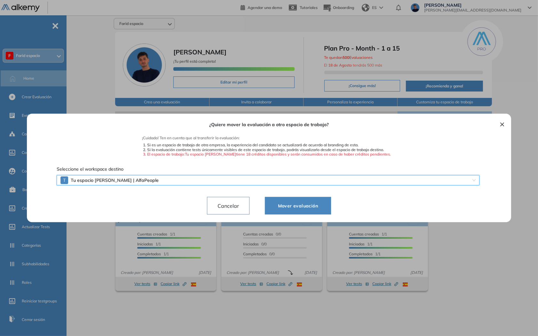
click at [116, 182] on div "¿Quiere mover la evaluación a otro espacio de trabajo? ¡Cuidado! Ten en cuenta …" at bounding box center [269, 168] width 469 height 109
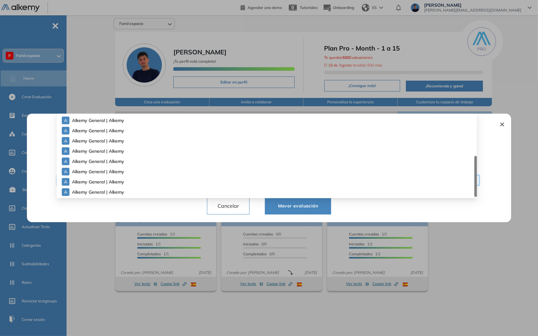
click at [222, 207] on span "Cancelar" at bounding box center [229, 206] width 32 height 10
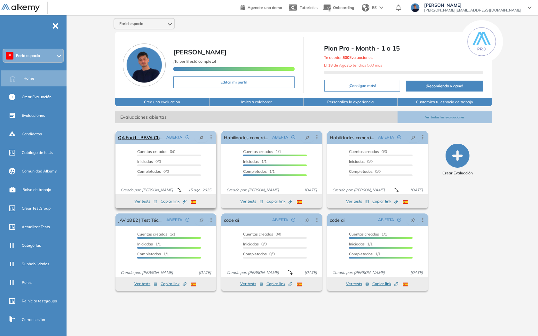
click at [210, 135] on icon at bounding box center [211, 137] width 6 height 6
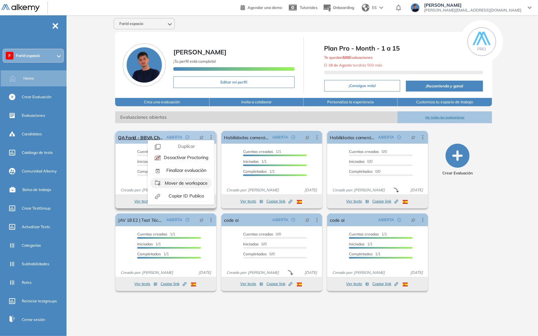
click at [183, 184] on span "Mover de workspace" at bounding box center [186, 183] width 44 height 6
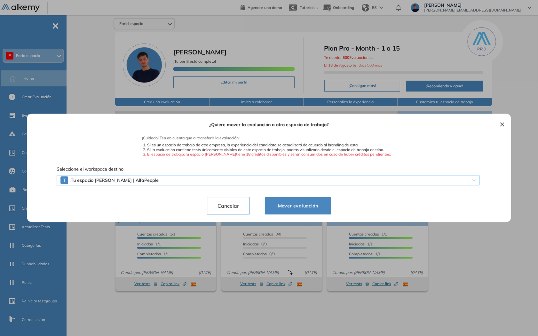
click at [184, 177] on div "¿Quiere mover la evaluación a otro espacio de trabajo? ¡Cuidado! Ten en cuenta …" at bounding box center [269, 168] width 469 height 109
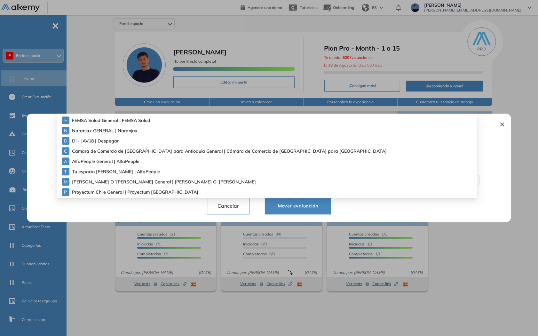
click at [145, 216] on div "¿Quiere mover la evaluación a otro espacio de trabajo? ¡Cuidado! Ten en cuenta …" at bounding box center [269, 168] width 454 height 109
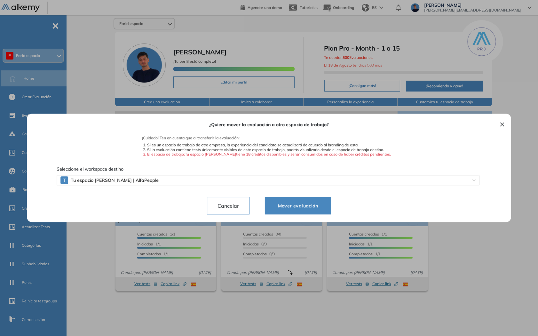
click at [225, 206] on span "Cancelar" at bounding box center [229, 206] width 32 height 10
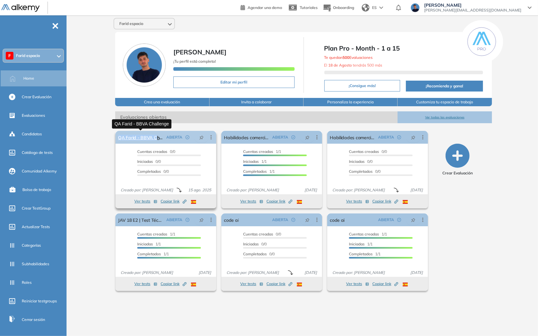
drag, startPoint x: 120, startPoint y: 135, endPoint x: 155, endPoint y: 137, distance: 35.2
click at [155, 137] on div "El proctoring será activado ¡Importante!: Los usuarios que ya realizaron la eva…" at bounding box center [166, 169] width 106 height 83
click at [149, 137] on link "QA Farid - BBVA Challenge" at bounding box center [141, 137] width 46 height 13
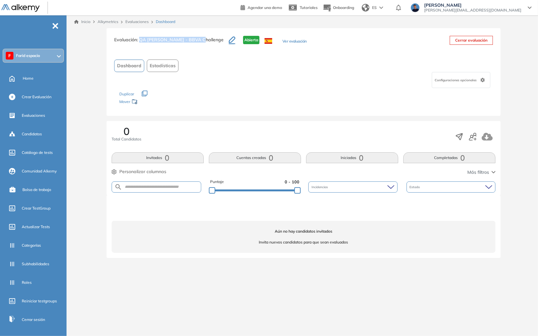
drag, startPoint x: 139, startPoint y: 40, endPoint x: 196, endPoint y: 40, distance: 57.3
click at [196, 40] on span ": QA Farid - BBVA Challenge" at bounding box center [180, 40] width 87 height 6
copy span "QA Farid - BBVA Challenge"
click at [458, 75] on div "Configuraciones opcionales" at bounding box center [461, 80] width 59 height 16
click at [428, 57] on div "Evaluación : QA Farid - BBVA Challenge Abierta Ver evaluación Cerrar evaluación…" at bounding box center [304, 72] width 395 height 88
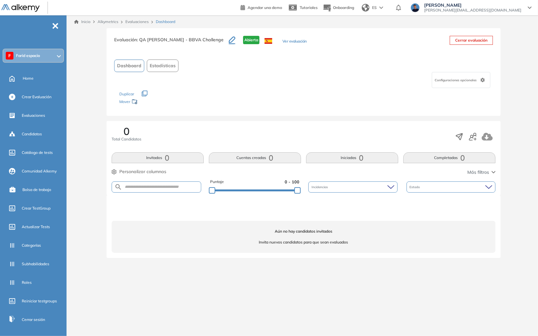
drag, startPoint x: 37, startPoint y: 50, endPoint x: 38, endPoint y: 56, distance: 5.8
click at [37, 50] on div "F Farid espacio" at bounding box center [33, 55] width 60 height 13
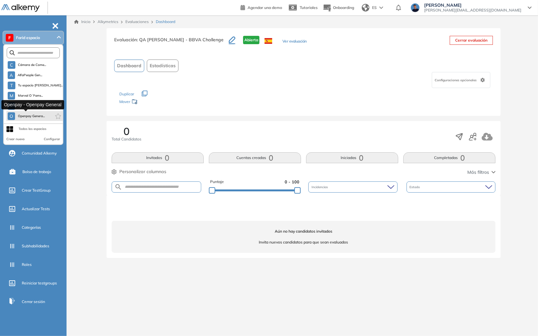
click at [27, 114] on span "Openpay Genera..." at bounding box center [31, 116] width 27 height 5
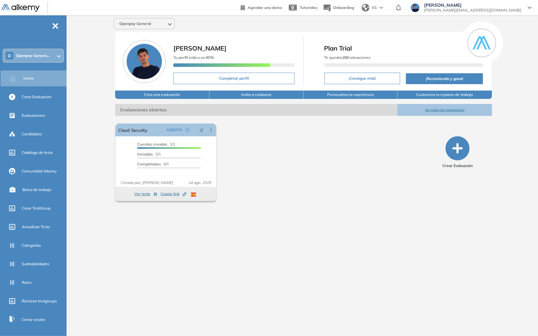
click at [145, 92] on button "Crea una evaluación" at bounding box center [162, 95] width 94 height 8
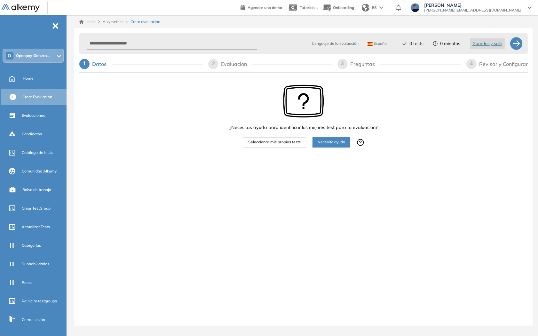
click at [272, 141] on span "Seleccionar mis propios tests" at bounding box center [274, 142] width 52 height 6
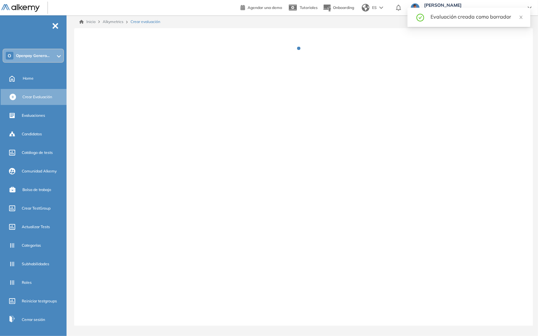
click at [151, 43] on div at bounding box center [303, 53] width 449 height 45
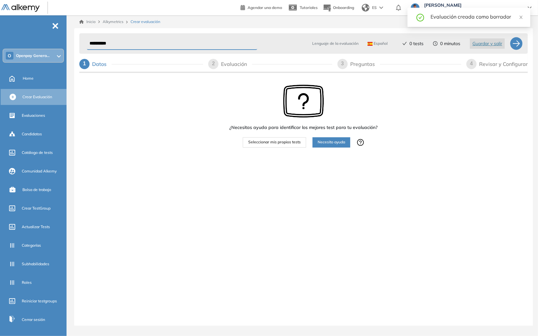
click at [145, 42] on input "**********" at bounding box center [172, 43] width 170 height 12
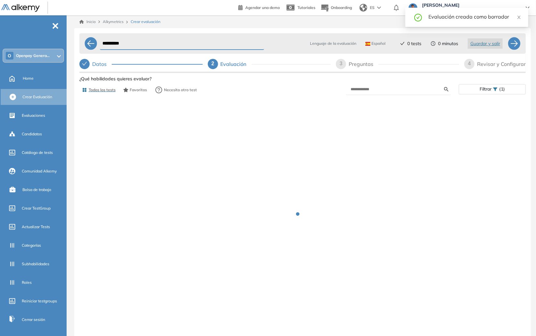
drag, startPoint x: 145, startPoint y: 42, endPoint x: 76, endPoint y: 42, distance: 69.1
click at [76, 42] on div "**********" at bounding box center [302, 192] width 456 height 329
paste input "**********"
type input "**********"
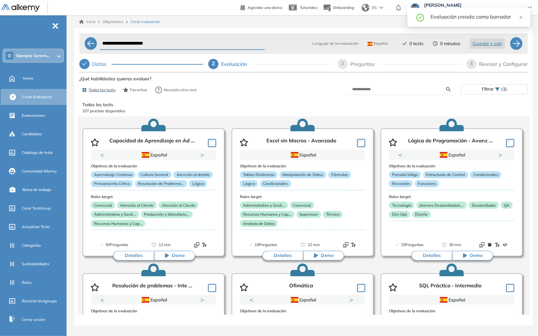
click at [354, 62] on div "Preguntas" at bounding box center [366, 64] width 30 height 10
select select "*****"
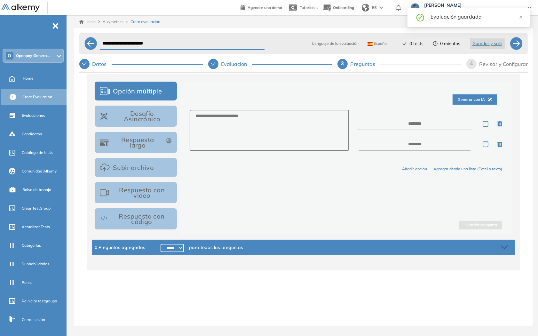
click at [143, 117] on button "Desafío Asincrónico" at bounding box center [136, 116] width 82 height 21
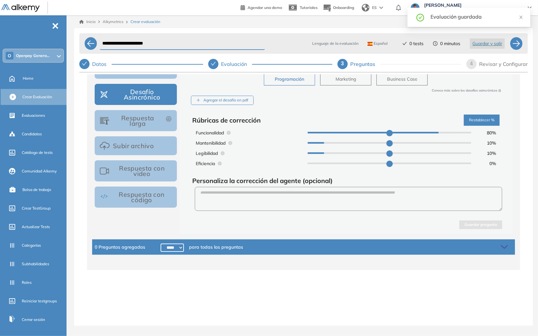
click at [243, 105] on div "Programación Marketing Business Case Conoce más sobre los desafíos asincrónicos…" at bounding box center [346, 140] width 313 height 145
click at [243, 101] on div "Agregar el desafío en pdf" at bounding box center [222, 100] width 63 height 9
click at [0, 0] on input "Agregar el desafío en pdf" at bounding box center [0, 0] width 0 height 0
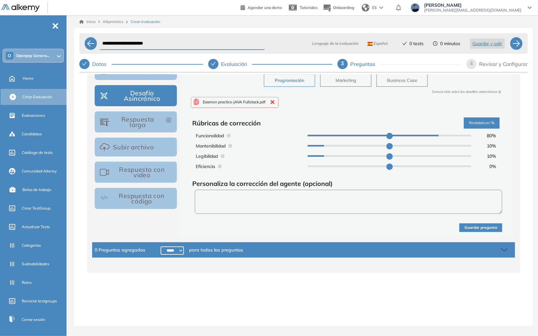
click at [272, 202] on textarea at bounding box center [349, 202] width 308 height 24
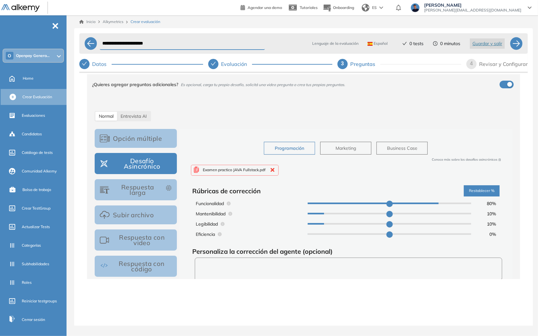
scroll to position [50, 0]
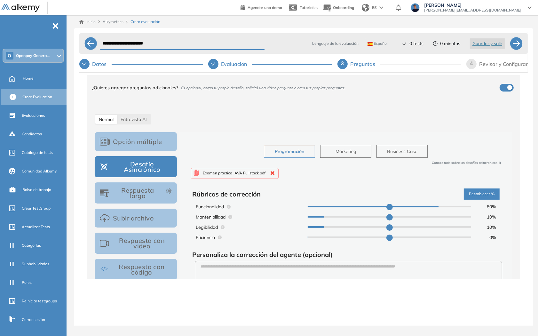
type input "**"
drag, startPoint x: 431, startPoint y: 207, endPoint x: 425, endPoint y: 207, distance: 6.7
type input "**"
click at [428, 207] on input "range" at bounding box center [390, 207] width 164 height 2
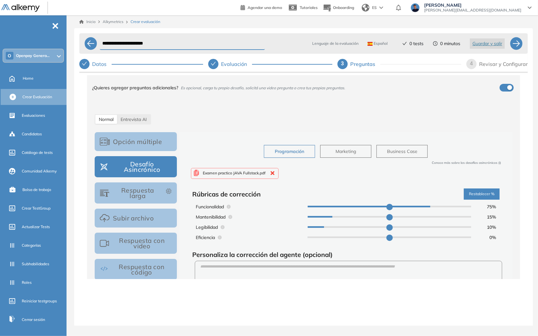
type input "*"
type input "**"
type input "*"
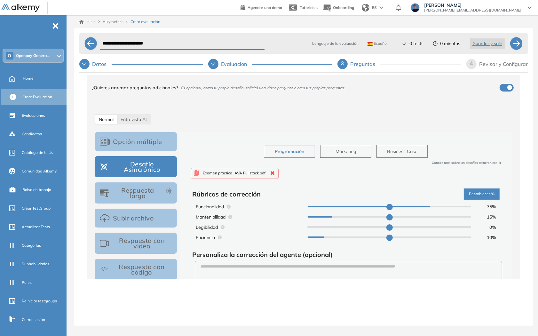
type input "*"
drag, startPoint x: 323, startPoint y: 227, endPoint x: 318, endPoint y: 227, distance: 5.8
type input "*"
click at [317, 227] on input "range" at bounding box center [390, 227] width 164 height 2
type input "**"
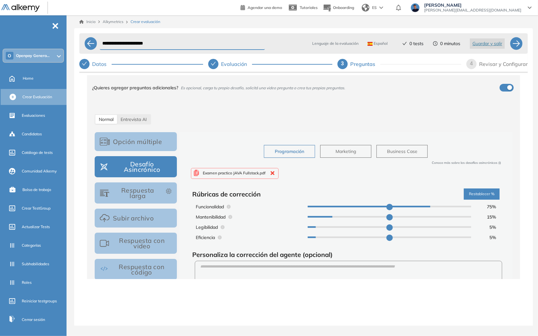
type input "**"
type input "*"
type input "**"
drag, startPoint x: 327, startPoint y: 216, endPoint x: 318, endPoint y: 218, distance: 9.9
type input "*"
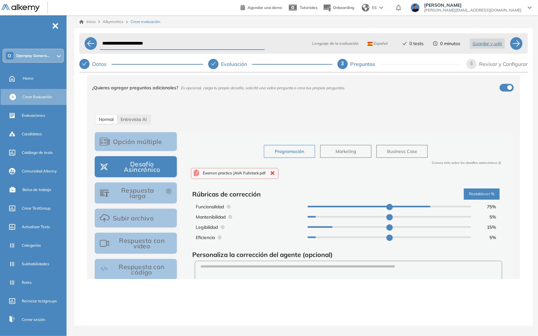
click at [318, 218] on input "range" at bounding box center [390, 217] width 164 height 2
type input "**"
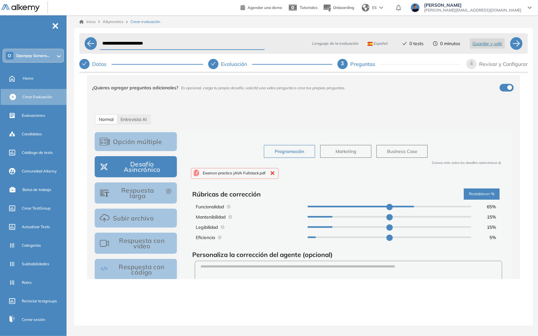
type input "**"
drag, startPoint x: 425, startPoint y: 205, endPoint x: 399, endPoint y: 207, distance: 25.7
type input "**"
click at [400, 207] on input "range" at bounding box center [390, 207] width 164 height 2
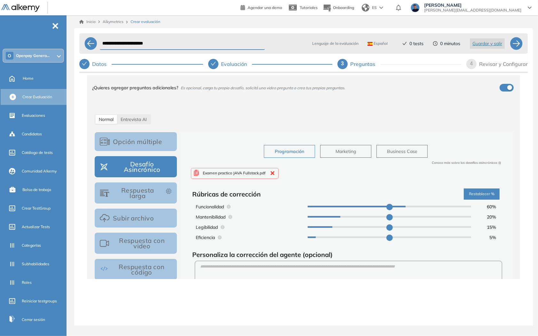
type input "**"
click at [327, 228] on input "range" at bounding box center [390, 227] width 164 height 2
drag, startPoint x: 406, startPoint y: 209, endPoint x: 402, endPoint y: 209, distance: 3.8
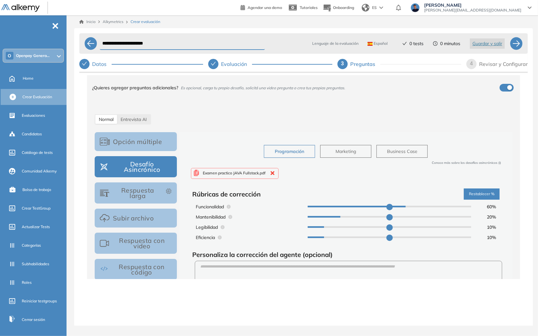
click at [402, 209] on div "Funcionalidad 60 %" at bounding box center [346, 206] width 302 height 9
type input "**"
click at [399, 207] on input "range" at bounding box center [390, 207] width 164 height 2
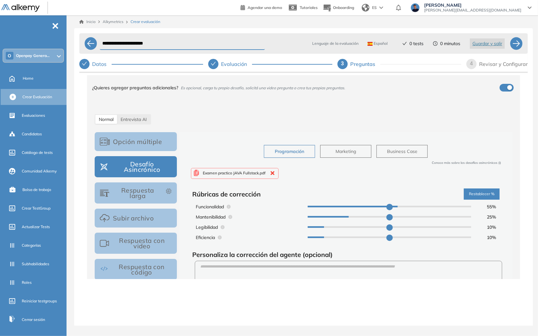
type input "**"
type input "*"
type input "**"
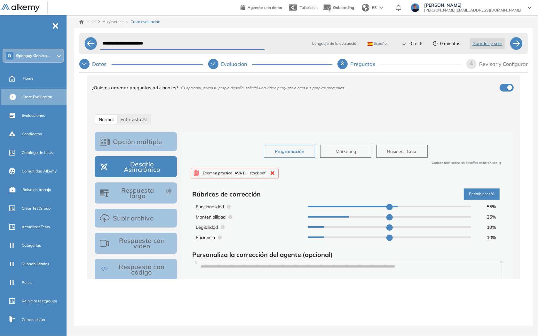
type input "**"
drag, startPoint x: 348, startPoint y: 218, endPoint x: 340, endPoint y: 219, distance: 7.4
type input "**"
click at [340, 218] on input "range" at bounding box center [390, 217] width 164 height 2
type input "**"
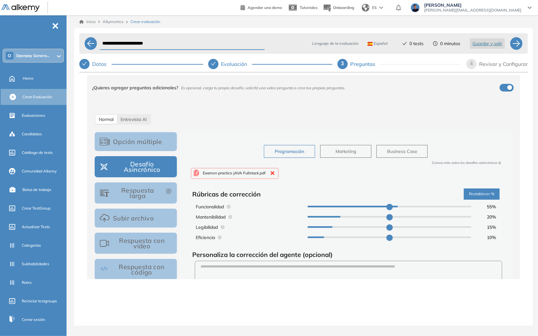
type input "*"
type input "**"
drag, startPoint x: 326, startPoint y: 239, endPoint x: 344, endPoint y: 238, distance: 18.3
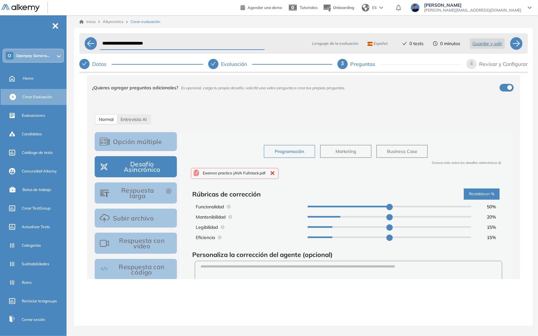
type input "**"
click at [344, 238] on input "range" at bounding box center [390, 238] width 164 height 2
type input "**"
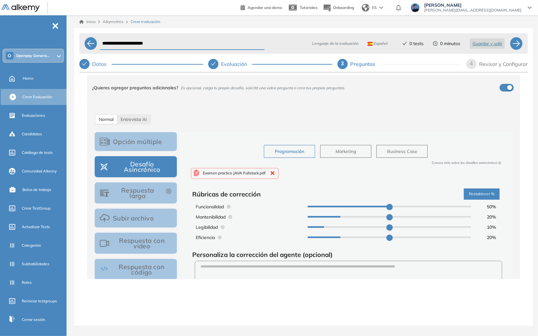
click at [329, 226] on input "range" at bounding box center [390, 227] width 164 height 2
type input "**"
type input "*"
type input "**"
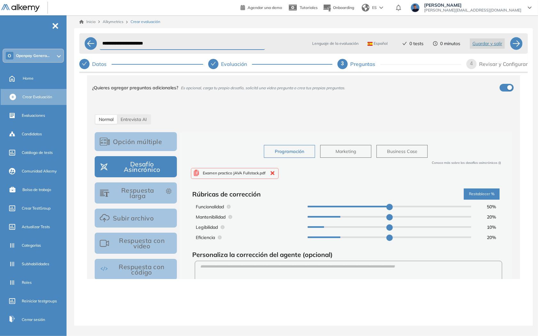
click at [343, 218] on input "range" at bounding box center [390, 217] width 164 height 2
type input "**"
drag, startPoint x: 387, startPoint y: 206, endPoint x: 398, endPoint y: 205, distance: 10.9
type input "**"
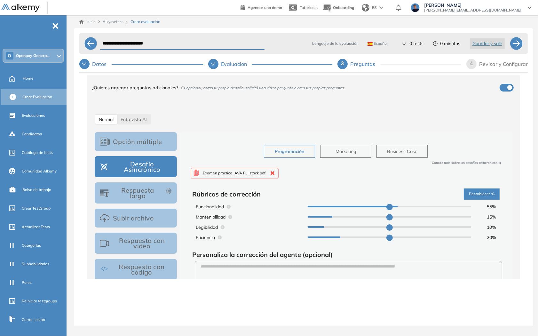
click at [398, 206] on input "range" at bounding box center [390, 207] width 164 height 2
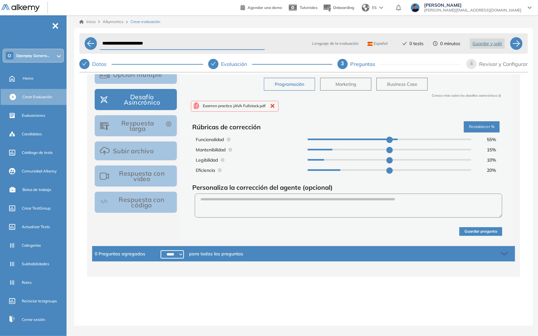
scroll to position [124, 0]
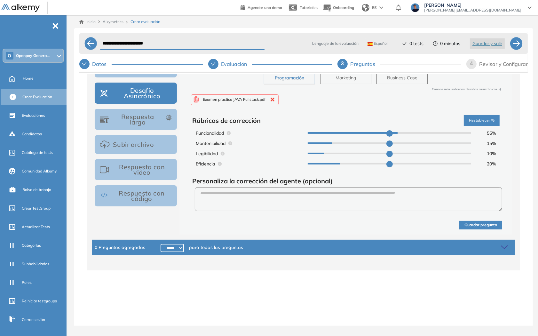
click at [234, 52] on div "**********" at bounding box center [303, 43] width 449 height 20
click at [230, 46] on input "**********" at bounding box center [182, 43] width 165 height 12
type input "**********"
click at [476, 228] on button "Guardar pregunta" at bounding box center [481, 225] width 43 height 9
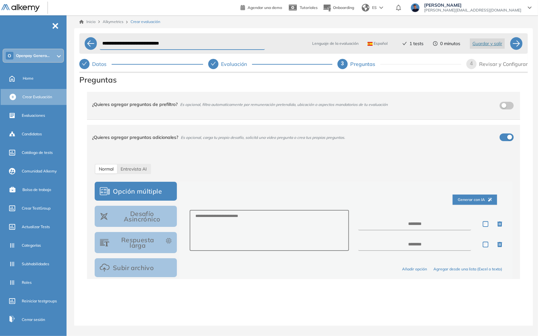
scroll to position [0, 0]
click at [484, 66] on div "Revisar y Configurar" at bounding box center [503, 64] width 49 height 10
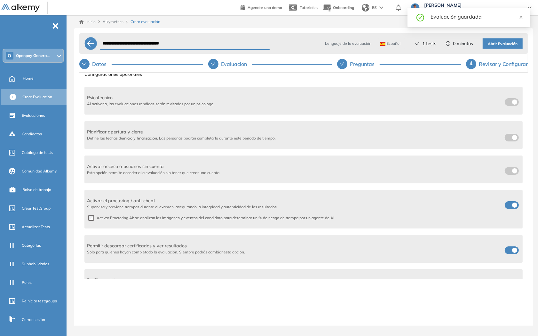
scroll to position [107, 0]
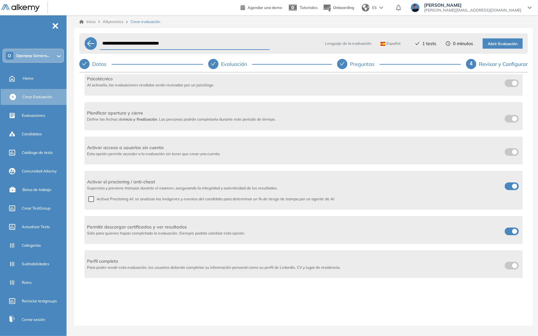
click at [508, 184] on label at bounding box center [512, 186] width 14 height 8
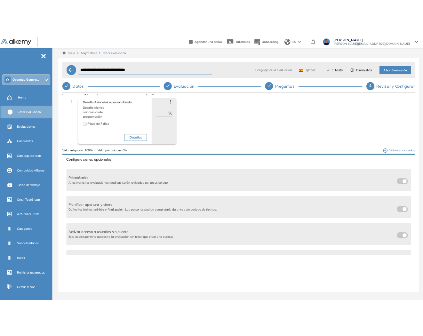
scroll to position [0, 0]
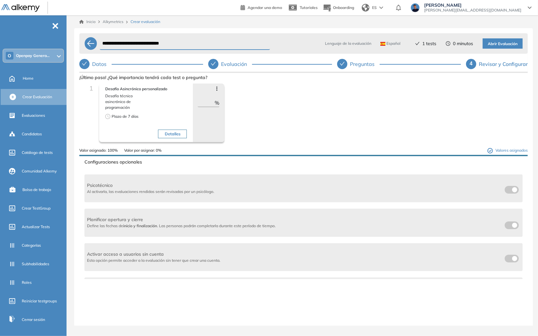
click at [495, 47] on button "Abrir Evaluación" at bounding box center [503, 43] width 40 height 10
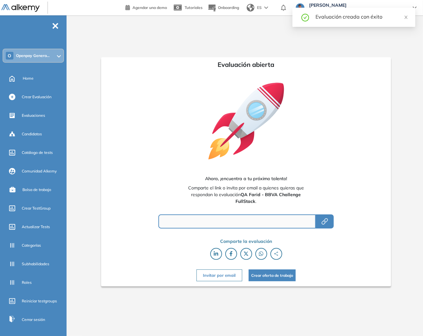
type input "**********"
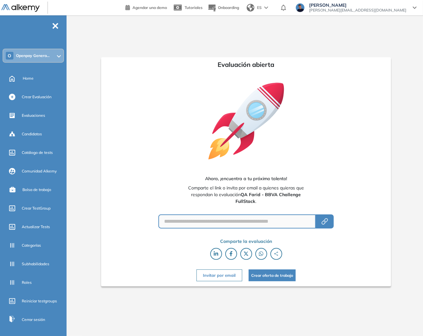
click at [334, 220] on div "**********" at bounding box center [246, 221] width 210 height 14
click at [327, 219] on icon "button" at bounding box center [326, 220] width 4 height 4
click at [42, 82] on div "Home" at bounding box center [44, 78] width 43 height 11
